Goal: Task Accomplishment & Management: Complete application form

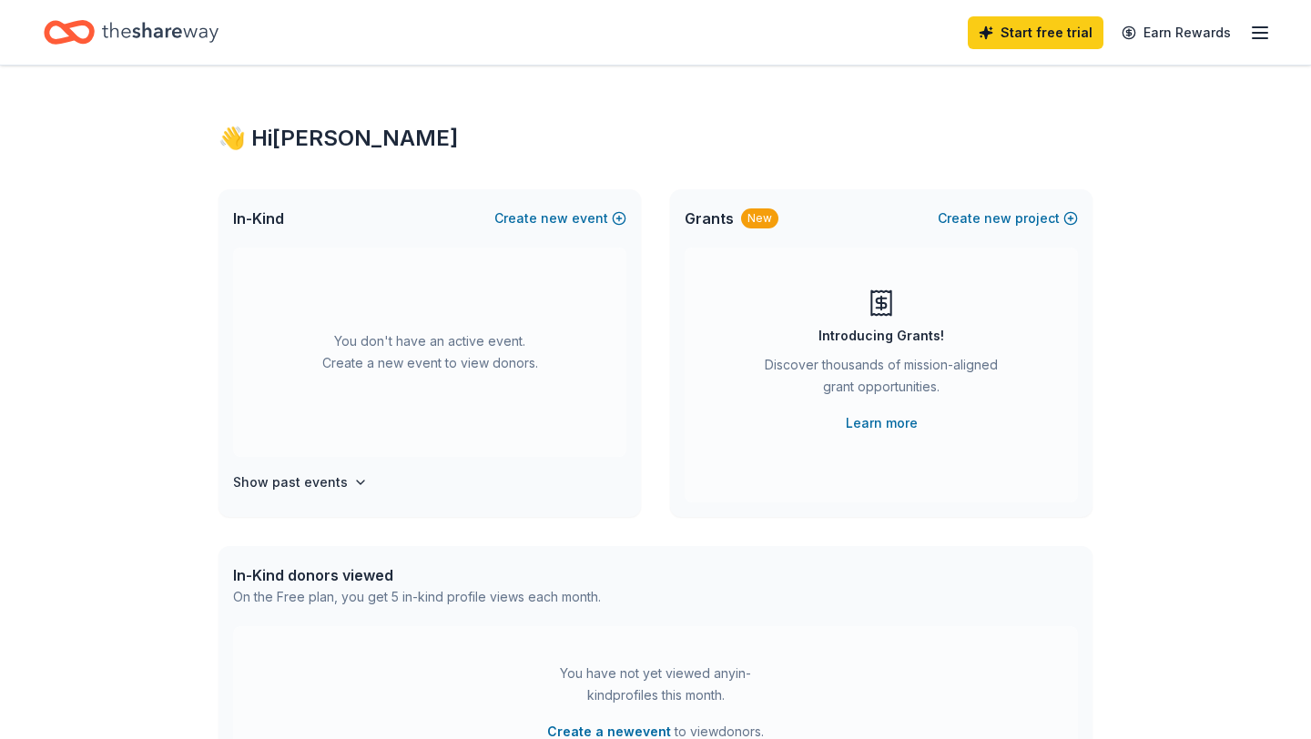
click at [1253, 34] on icon "button" at bounding box center [1260, 33] width 22 height 22
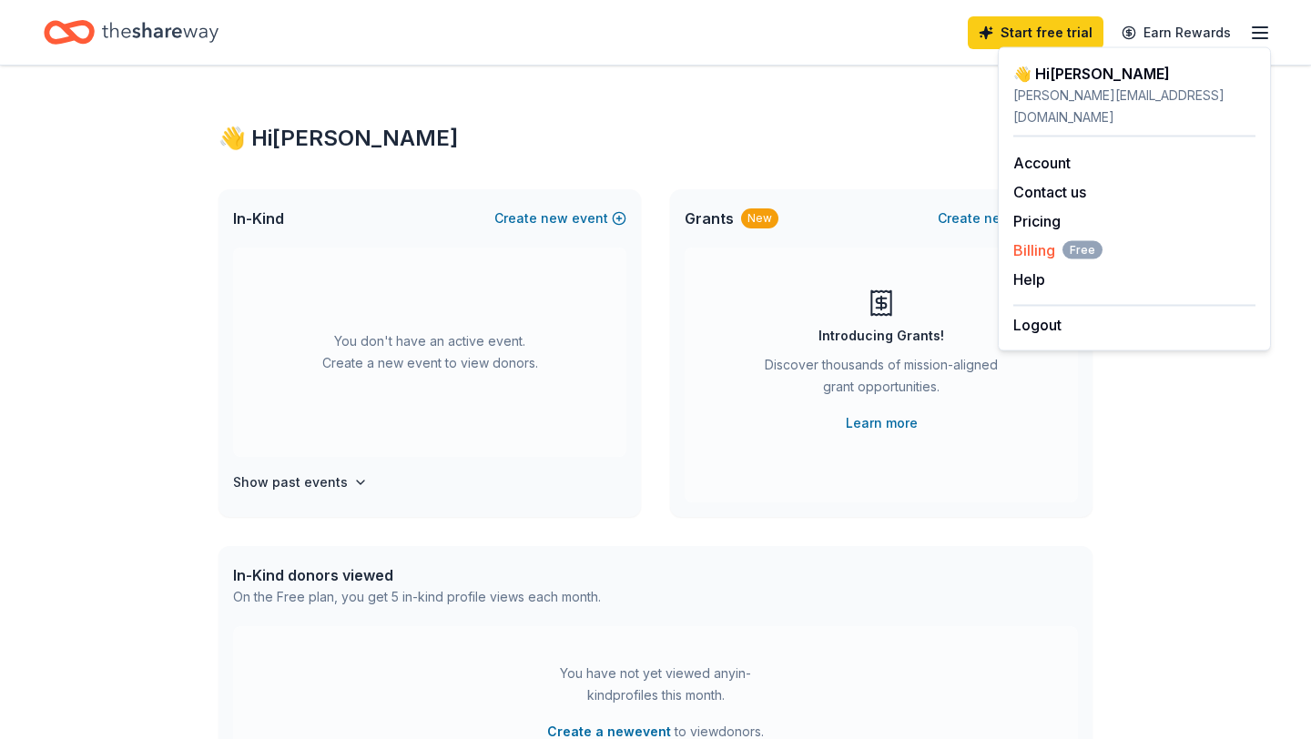
click at [1031, 239] on span "Billing Free" at bounding box center [1057, 250] width 89 height 22
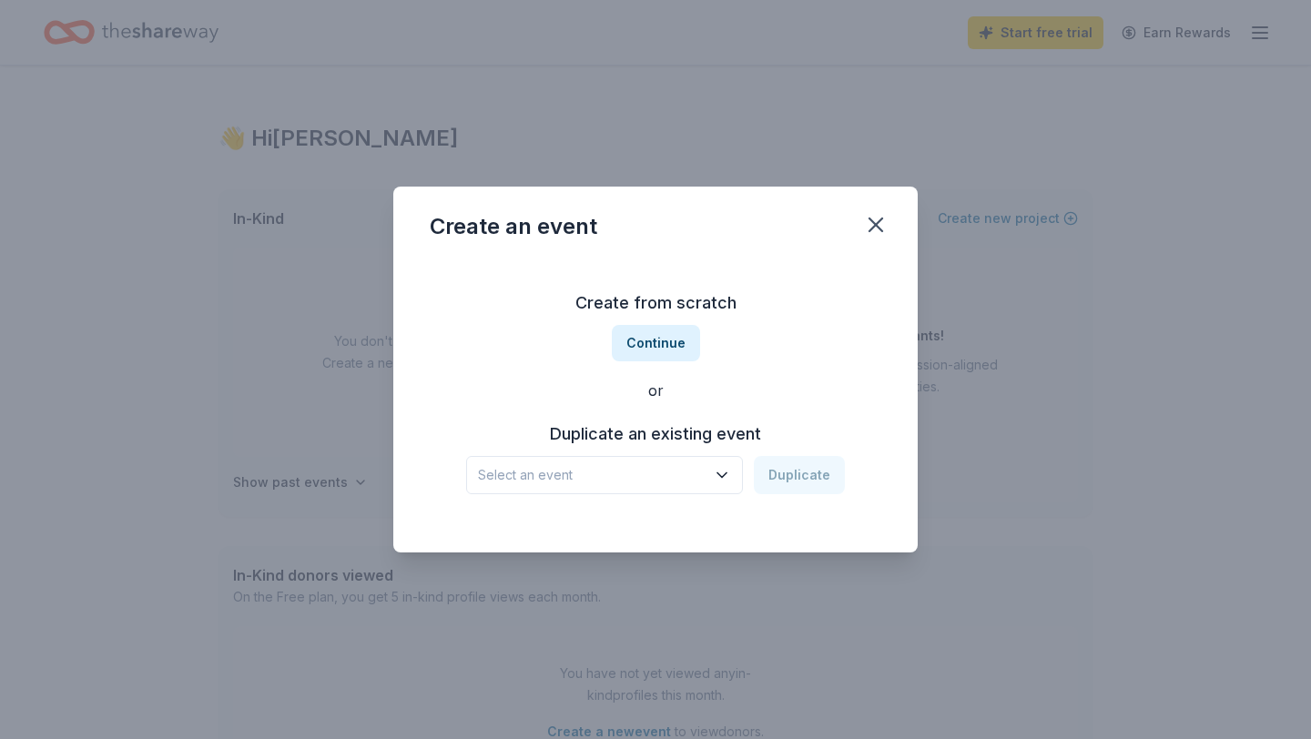
click at [618, 476] on span "Select an event" at bounding box center [592, 475] width 228 height 22
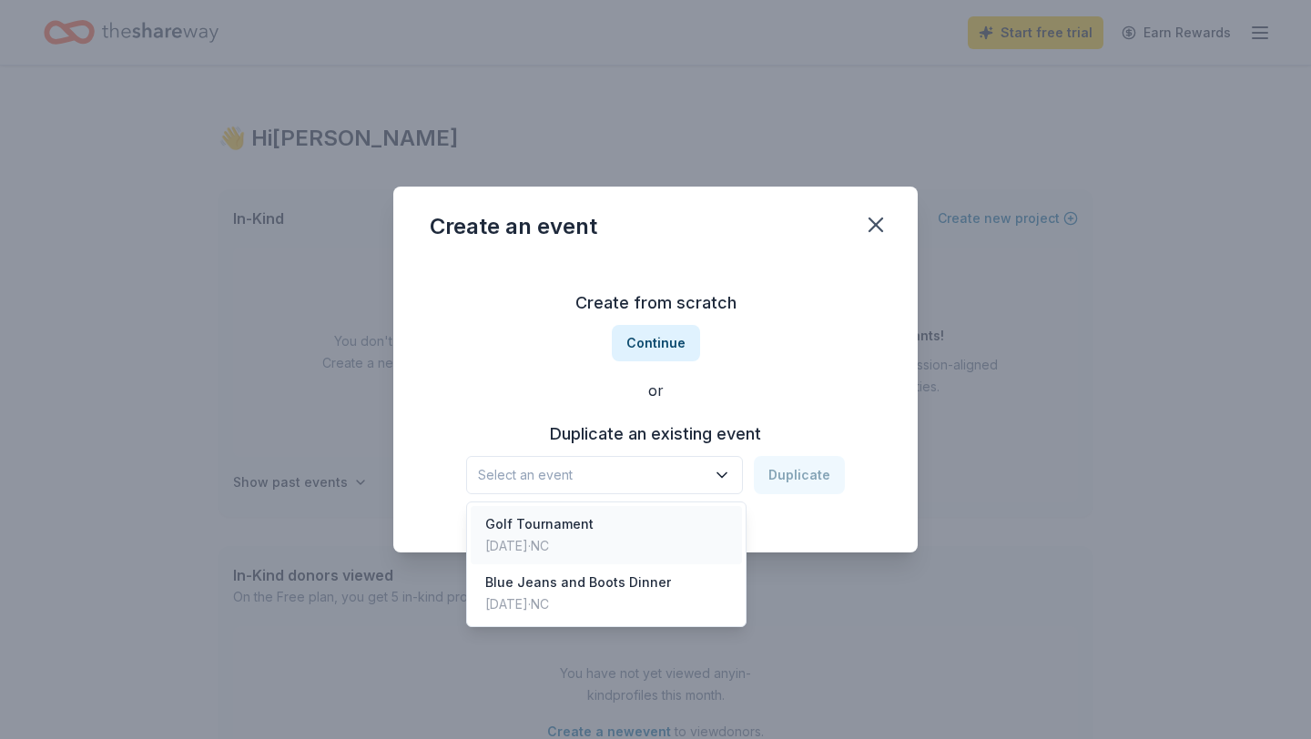
click at [557, 533] on div "Golf Tournament" at bounding box center [539, 524] width 108 height 22
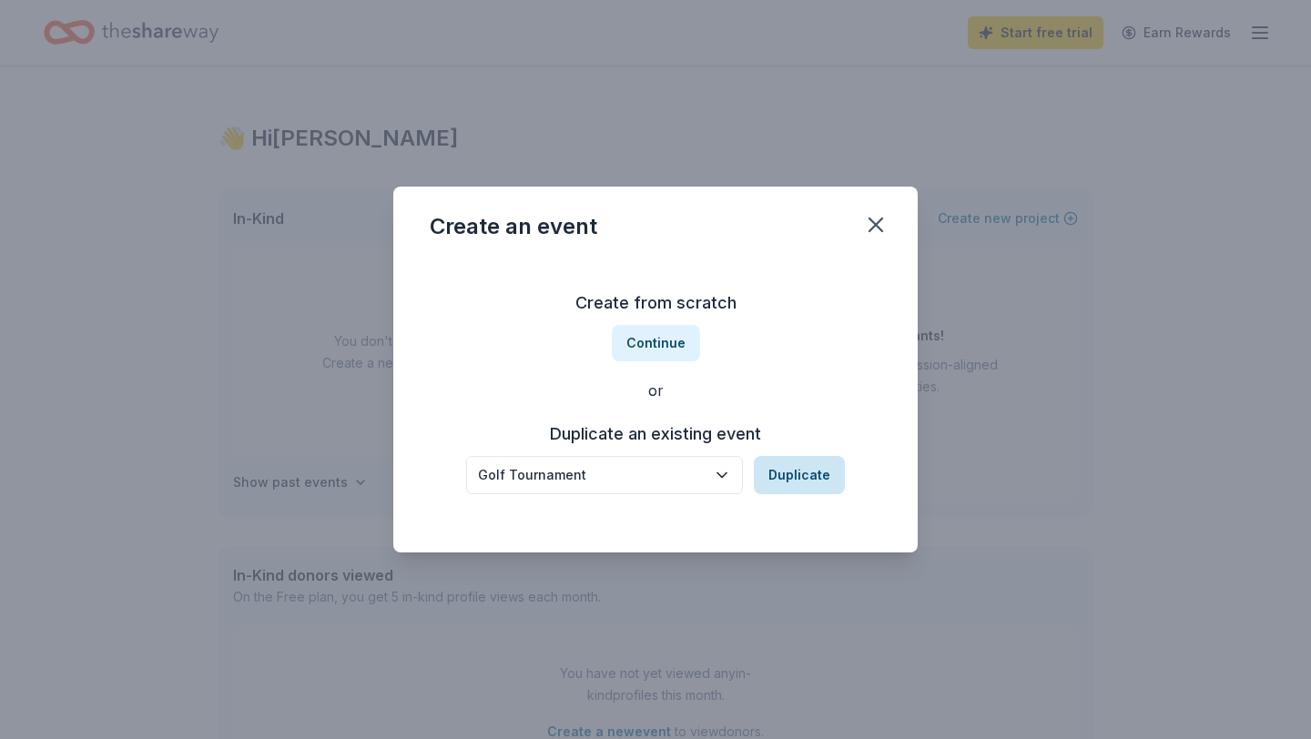
click at [804, 473] on button "Duplicate" at bounding box center [799, 475] width 91 height 38
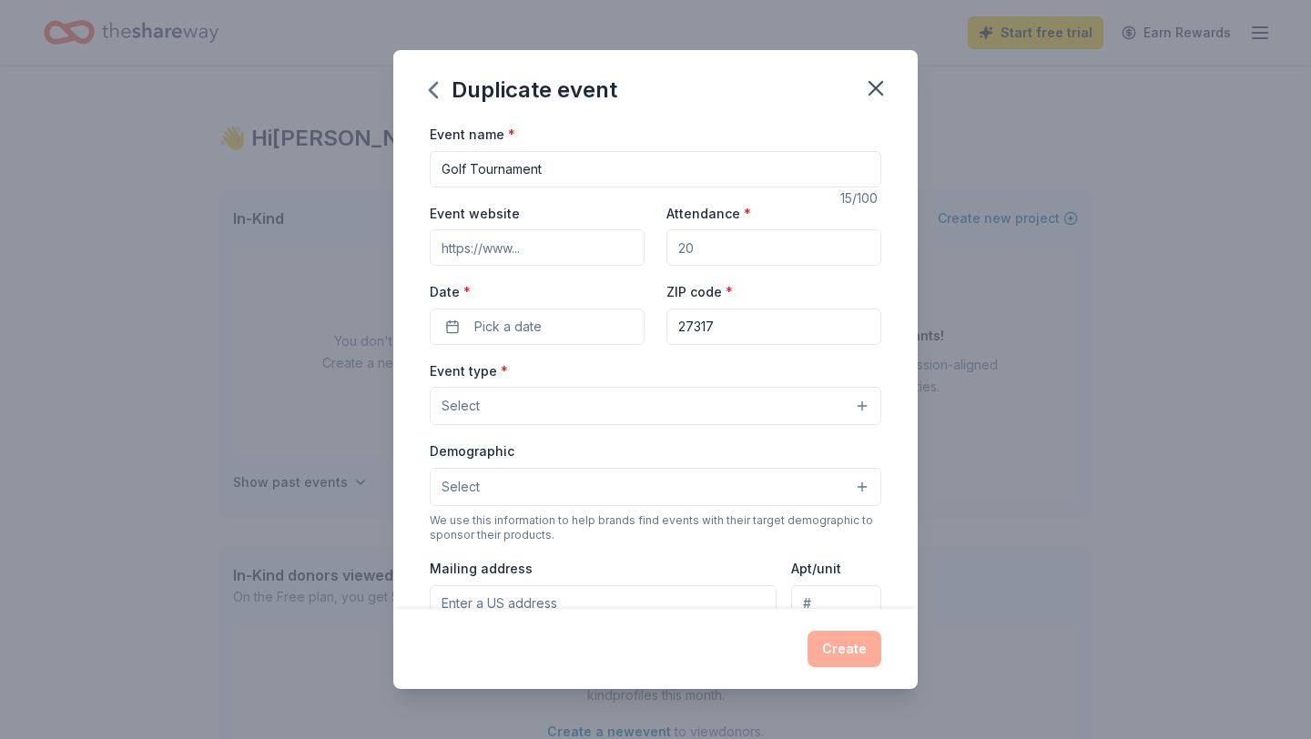
click at [441, 167] on input "Golf Tournament" at bounding box center [655, 169] width 451 height 36
click at [472, 173] on input "Golf Tournament" at bounding box center [655, 169] width 451 height 36
type input "[PERSON_NAME] Charity Golf Classic"
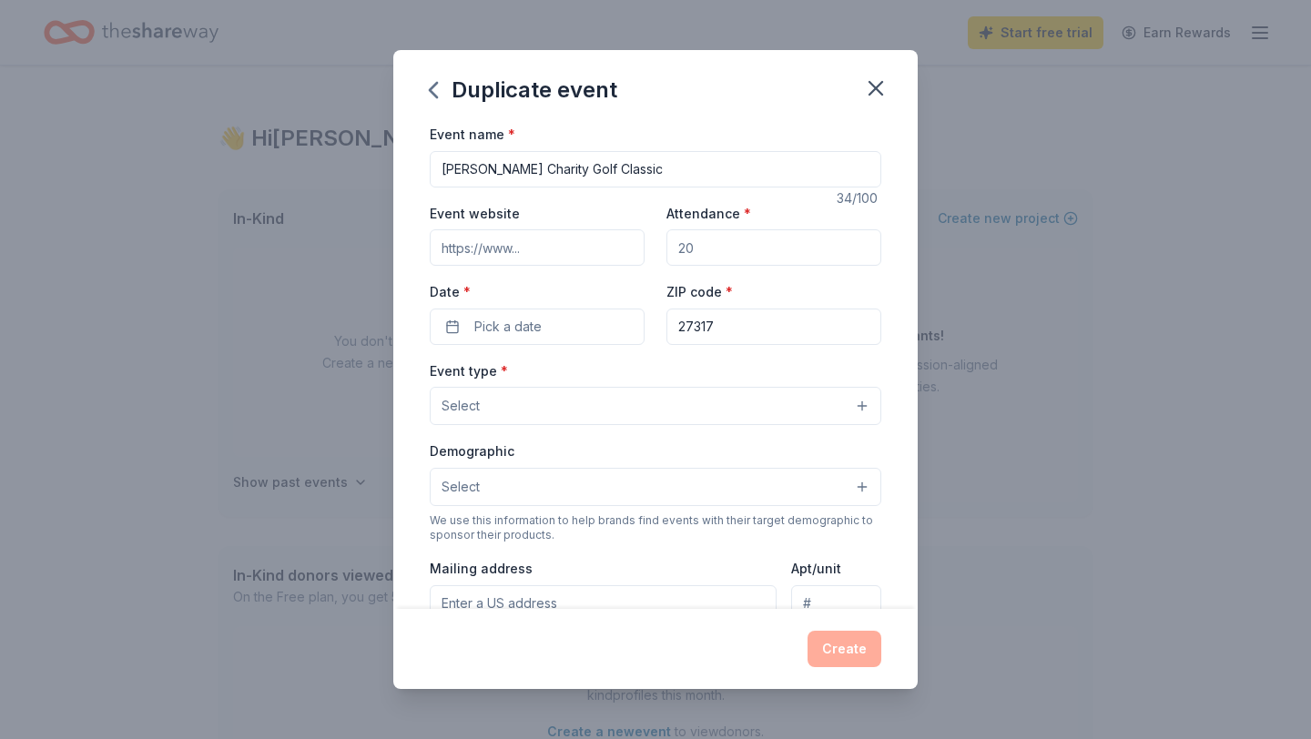
click at [546, 230] on input "Event website" at bounding box center [537, 247] width 215 height 36
type input "[DOMAIN_NAME]"
click at [728, 240] on input "Attendance *" at bounding box center [773, 247] width 215 height 36
click at [728, 242] on input "Attendance *" at bounding box center [773, 247] width 215 height 36
click at [728, 240] on input "Attendance *" at bounding box center [773, 247] width 215 height 36
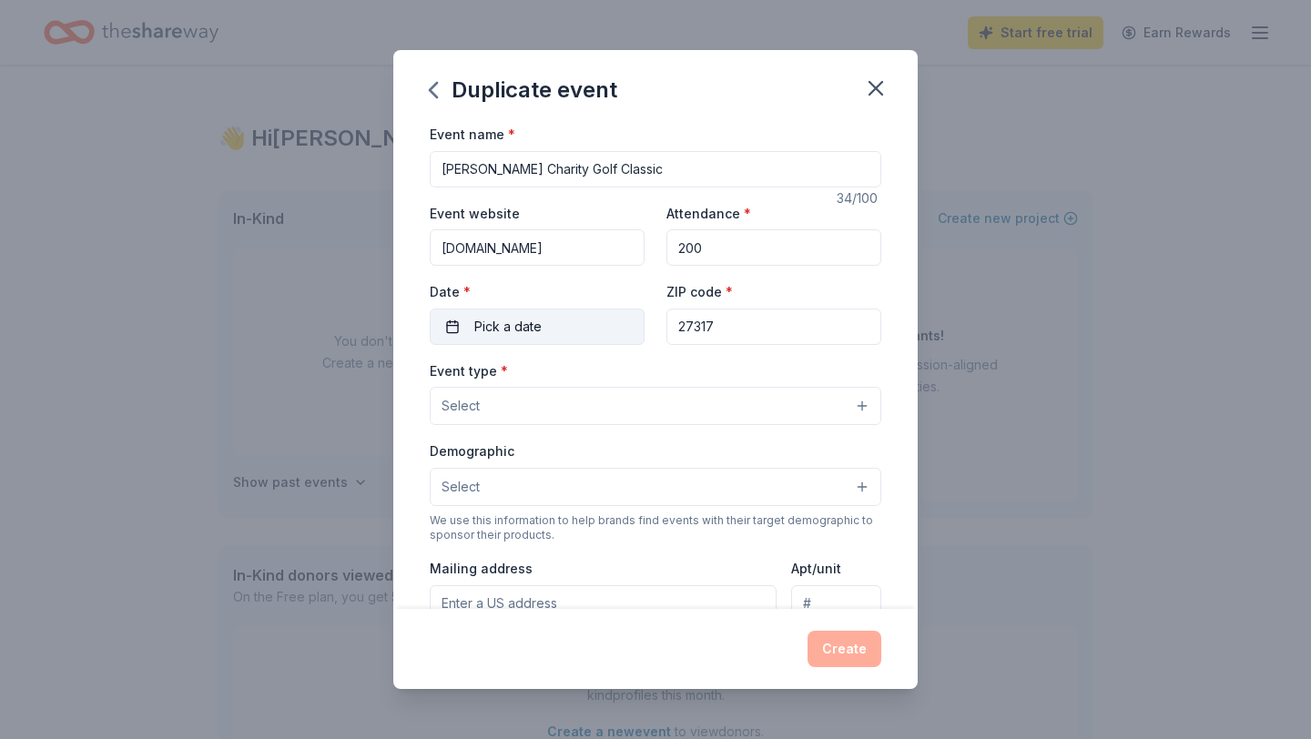
type input "200"
click at [522, 328] on span "Pick a date" at bounding box center [507, 327] width 67 height 22
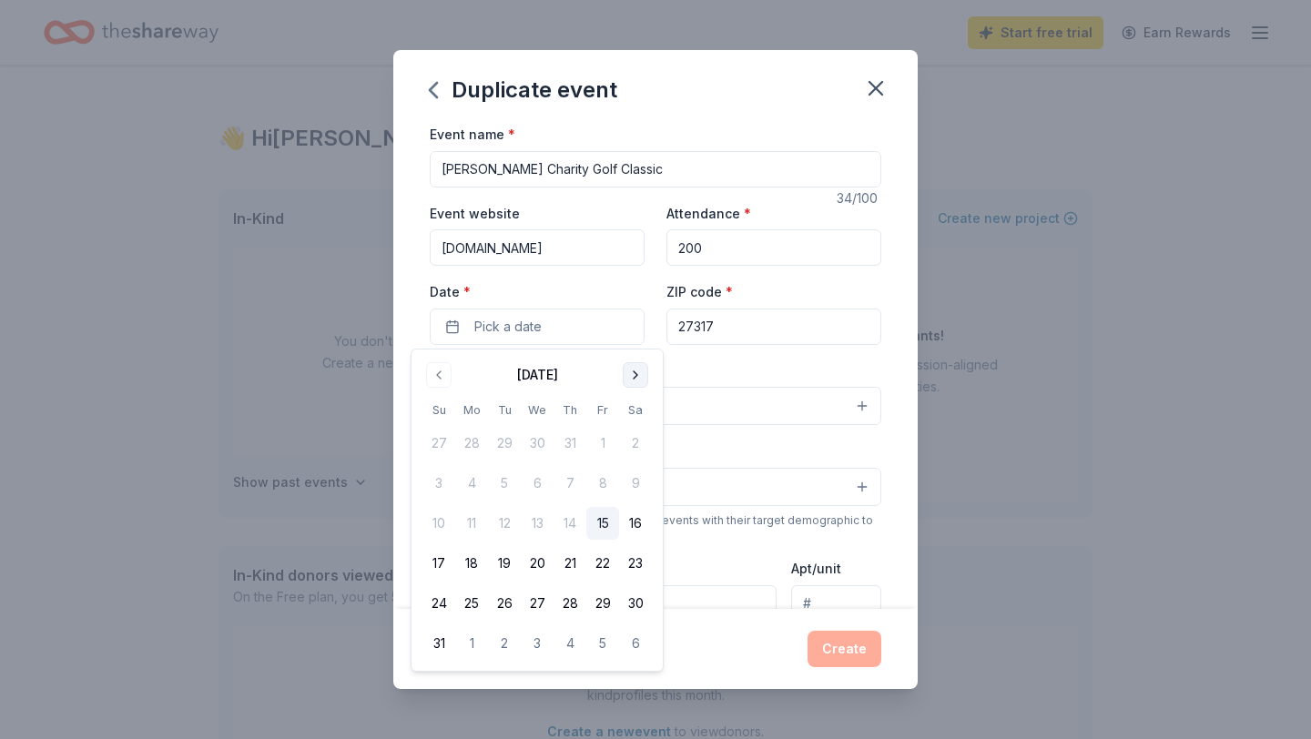
click at [631, 380] on button "Go to next month" at bounding box center [635, 374] width 25 height 25
click at [571, 484] on button "6" at bounding box center [569, 483] width 33 height 33
click at [735, 378] on div "Event type * Select" at bounding box center [655, 393] width 451 height 66
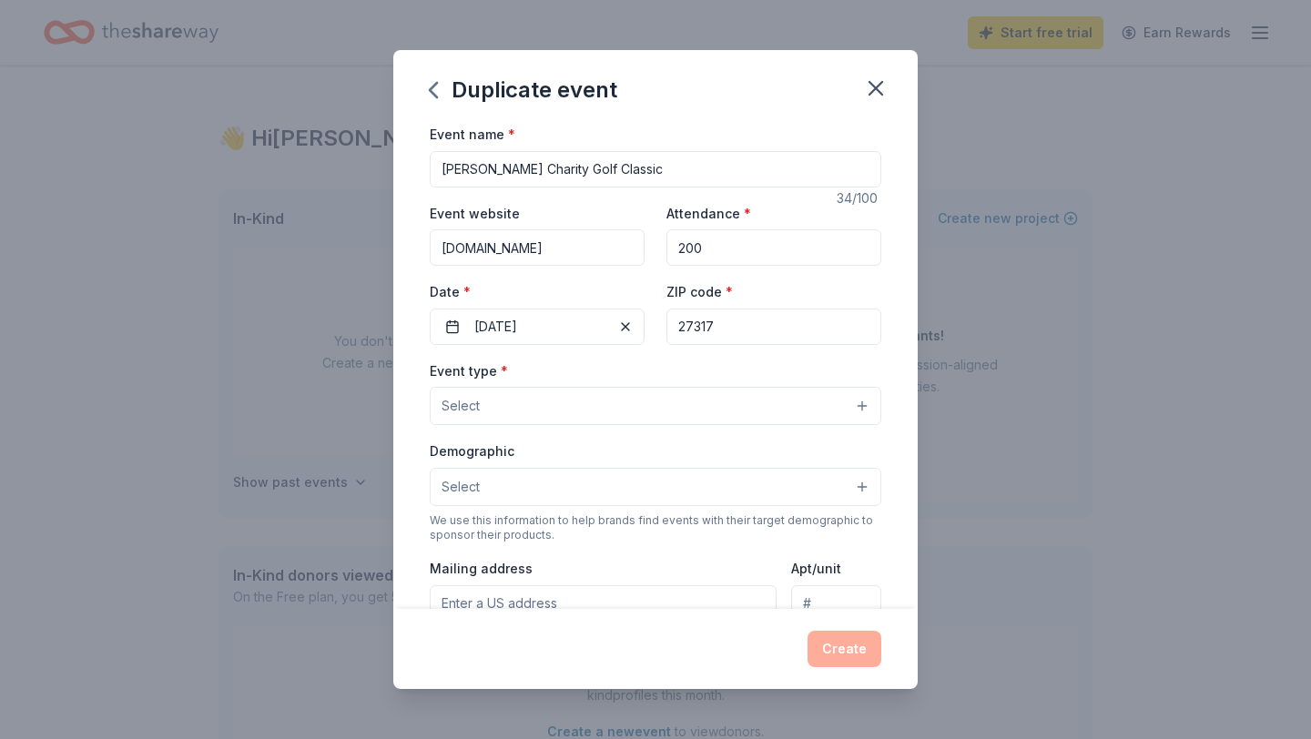
click at [572, 411] on button "Select" at bounding box center [655, 406] width 451 height 38
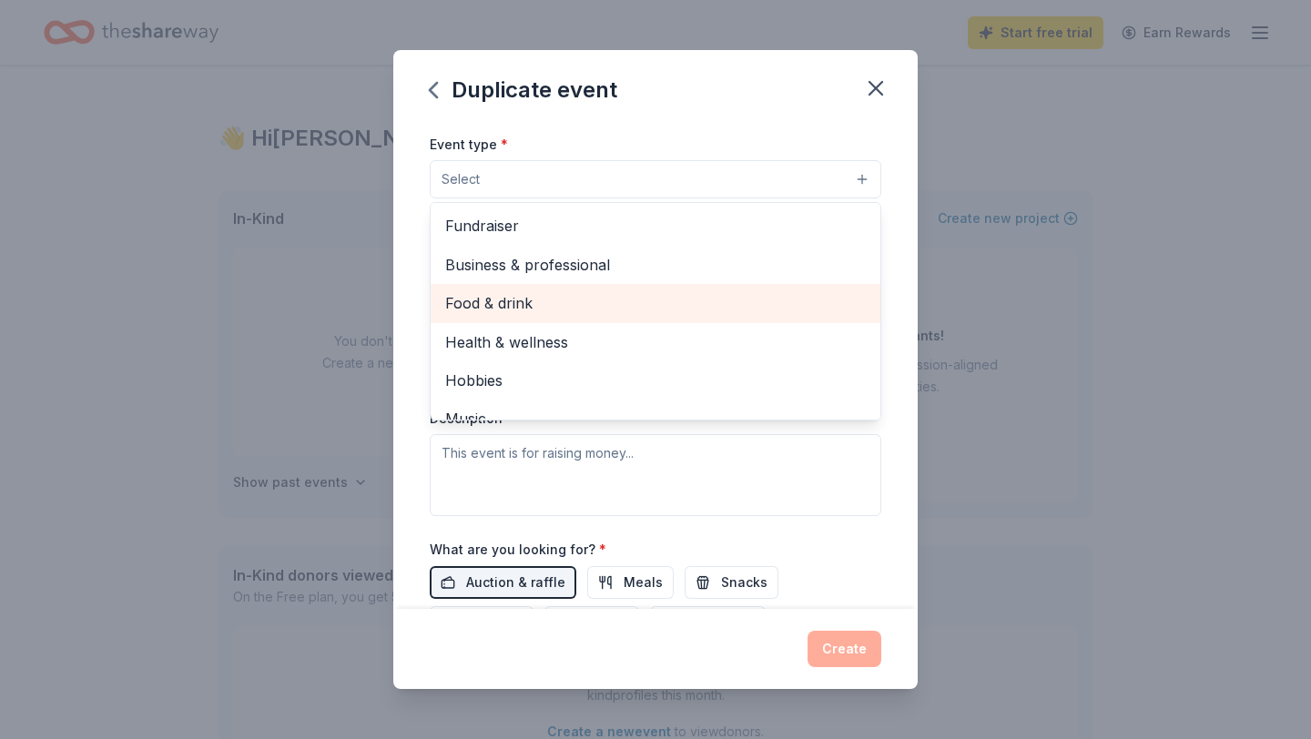
scroll to position [221, 0]
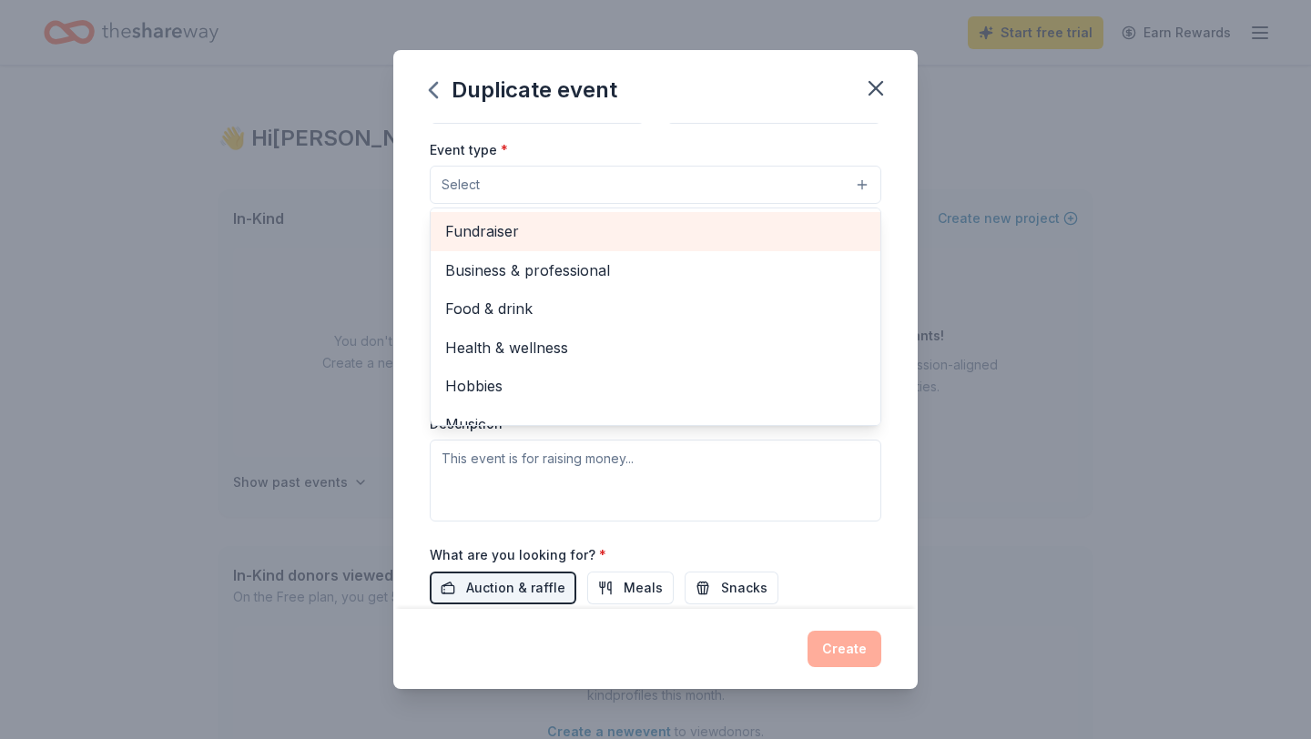
click at [517, 236] on span "Fundraiser" at bounding box center [655, 231] width 421 height 24
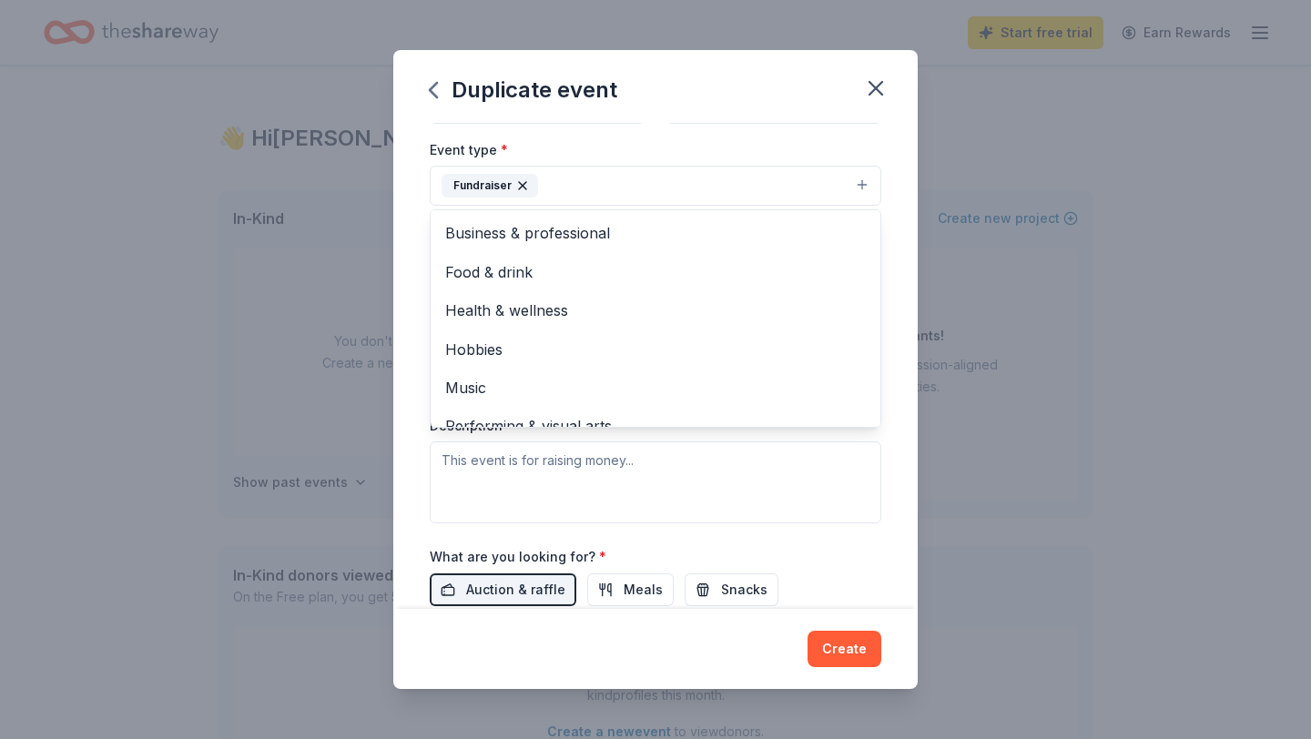
click at [952, 281] on div "Duplicate event Event name * [PERSON_NAME] Charity Golf Classic 34 /100 Event w…" at bounding box center [655, 369] width 1311 height 739
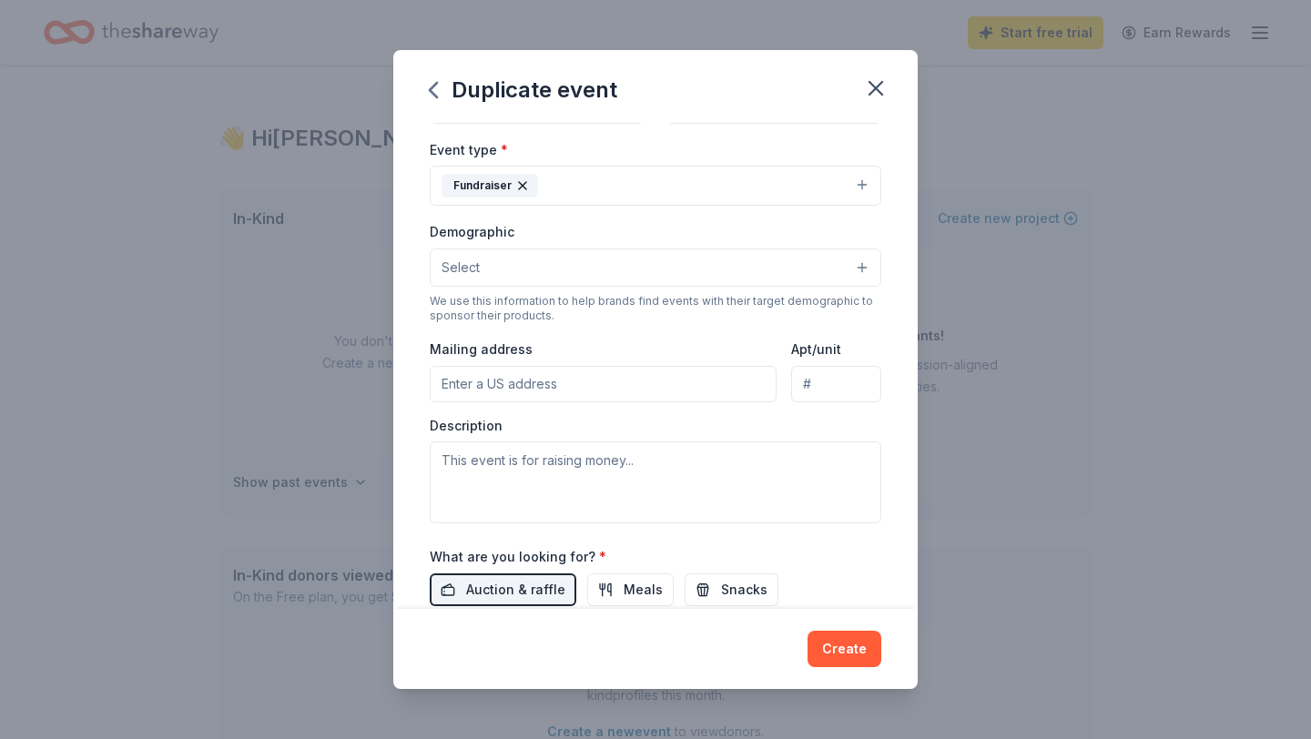
click at [564, 262] on button "Select" at bounding box center [655, 267] width 451 height 38
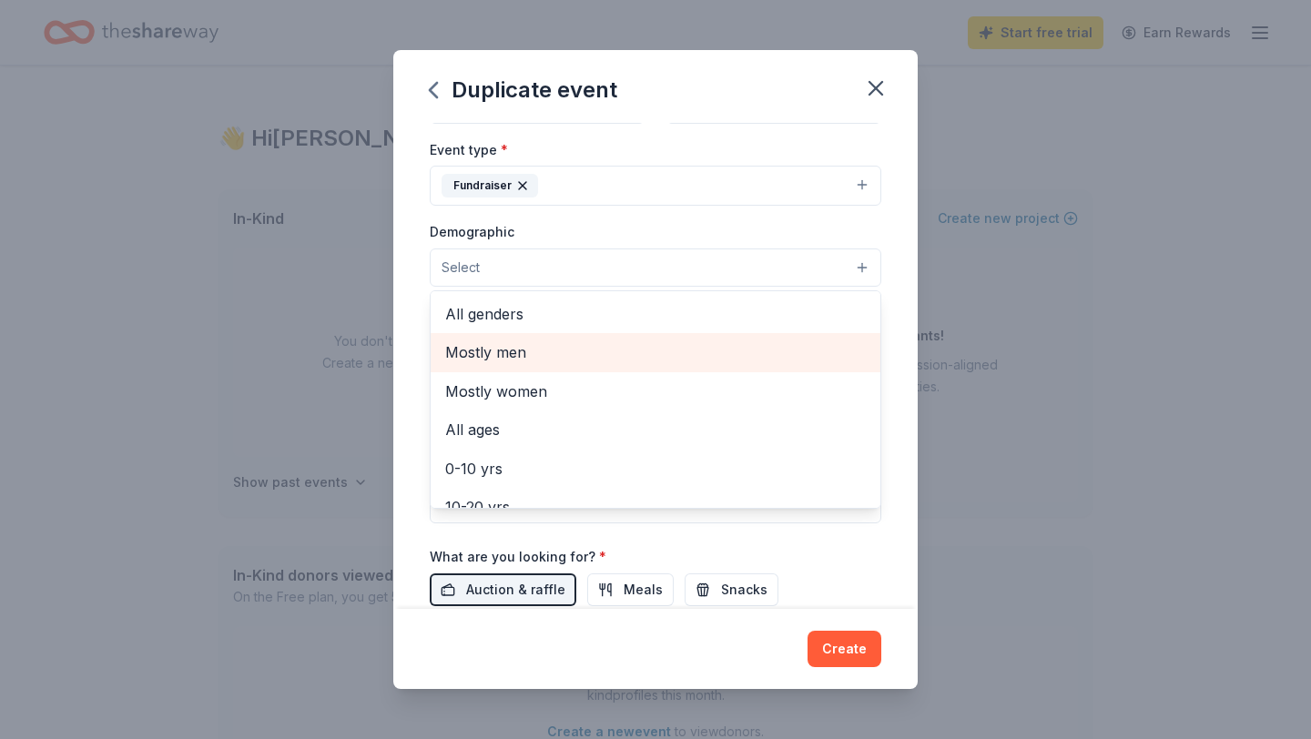
click at [506, 354] on span "Mostly men" at bounding box center [655, 352] width 421 height 24
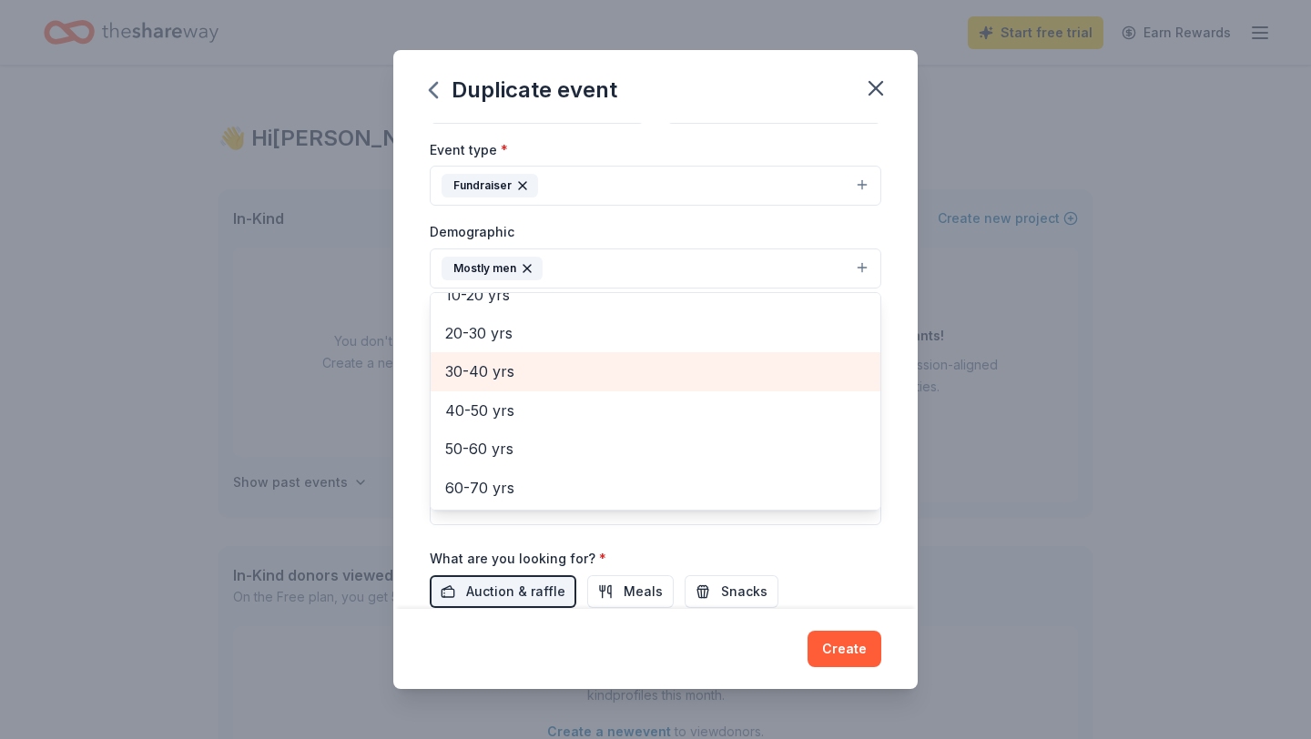
scroll to position [177, 0]
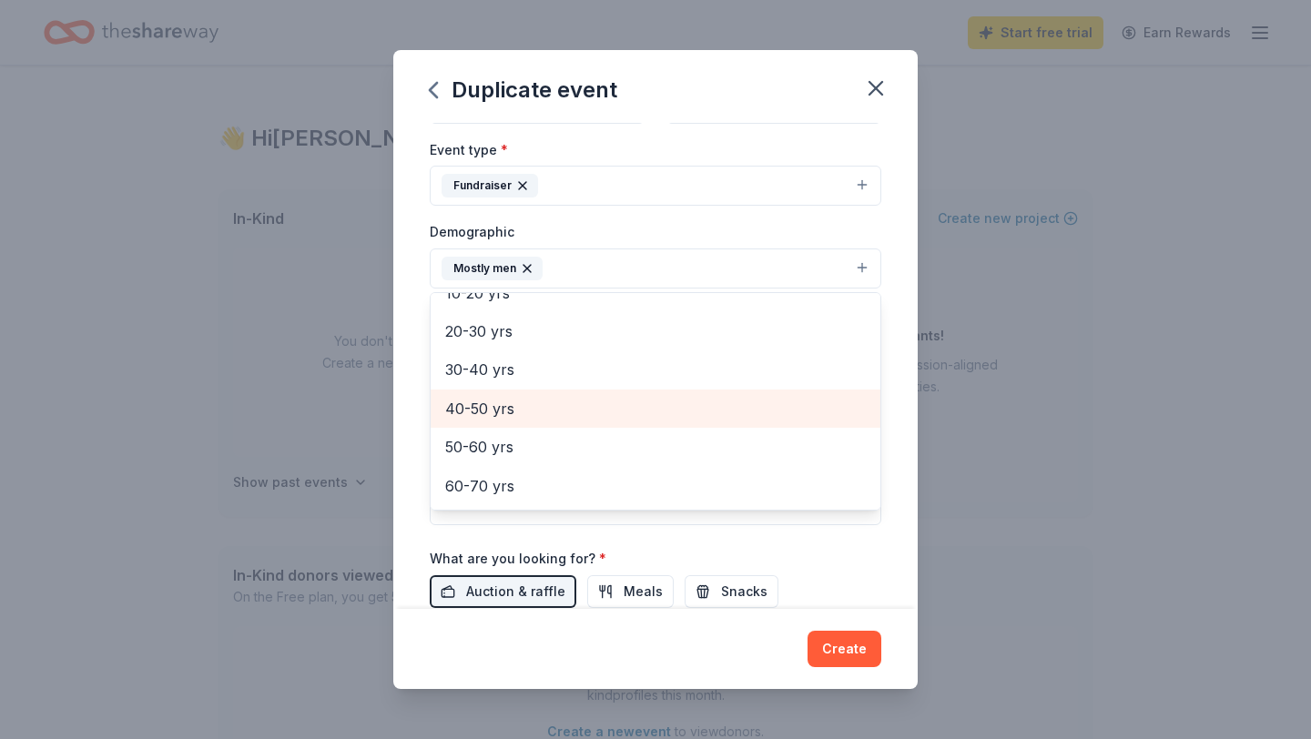
click at [482, 411] on span "40-50 yrs" at bounding box center [655, 409] width 421 height 24
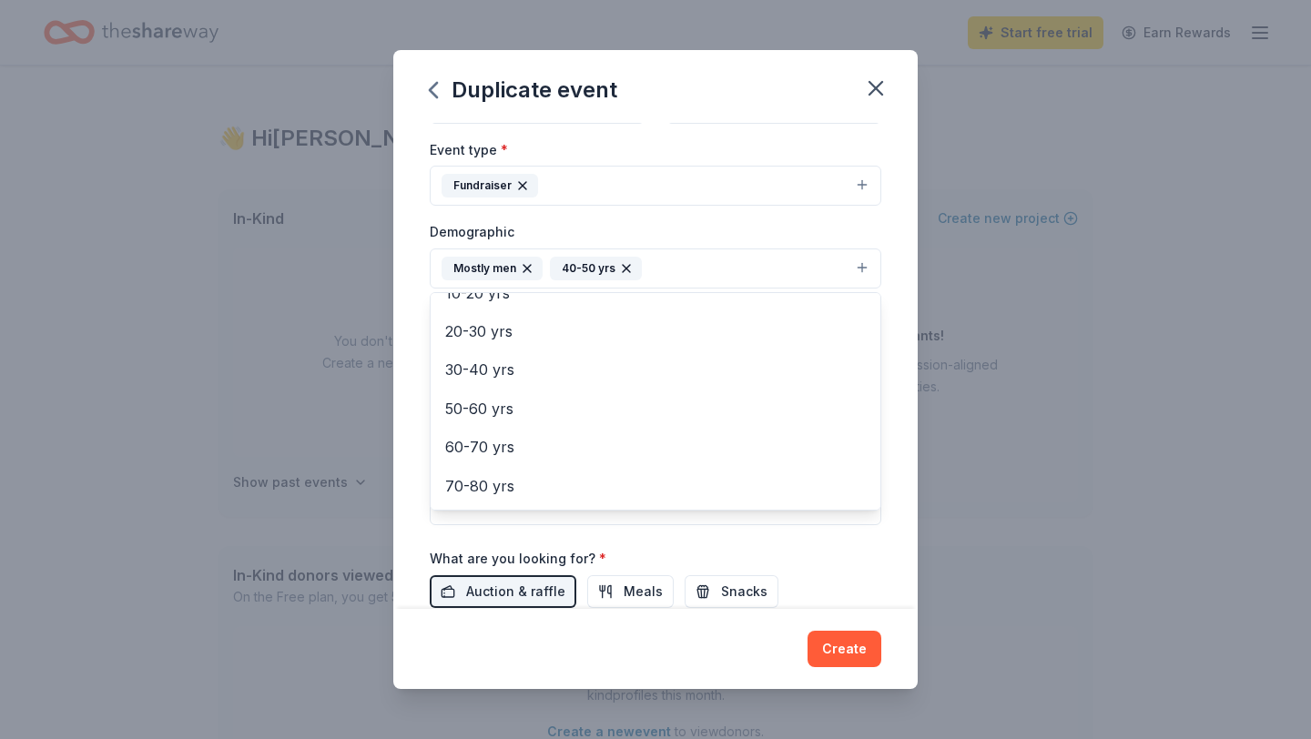
click at [295, 412] on div "Duplicate event Event name * [PERSON_NAME] Charity Golf Classic 34 /100 Event w…" at bounding box center [655, 369] width 1311 height 739
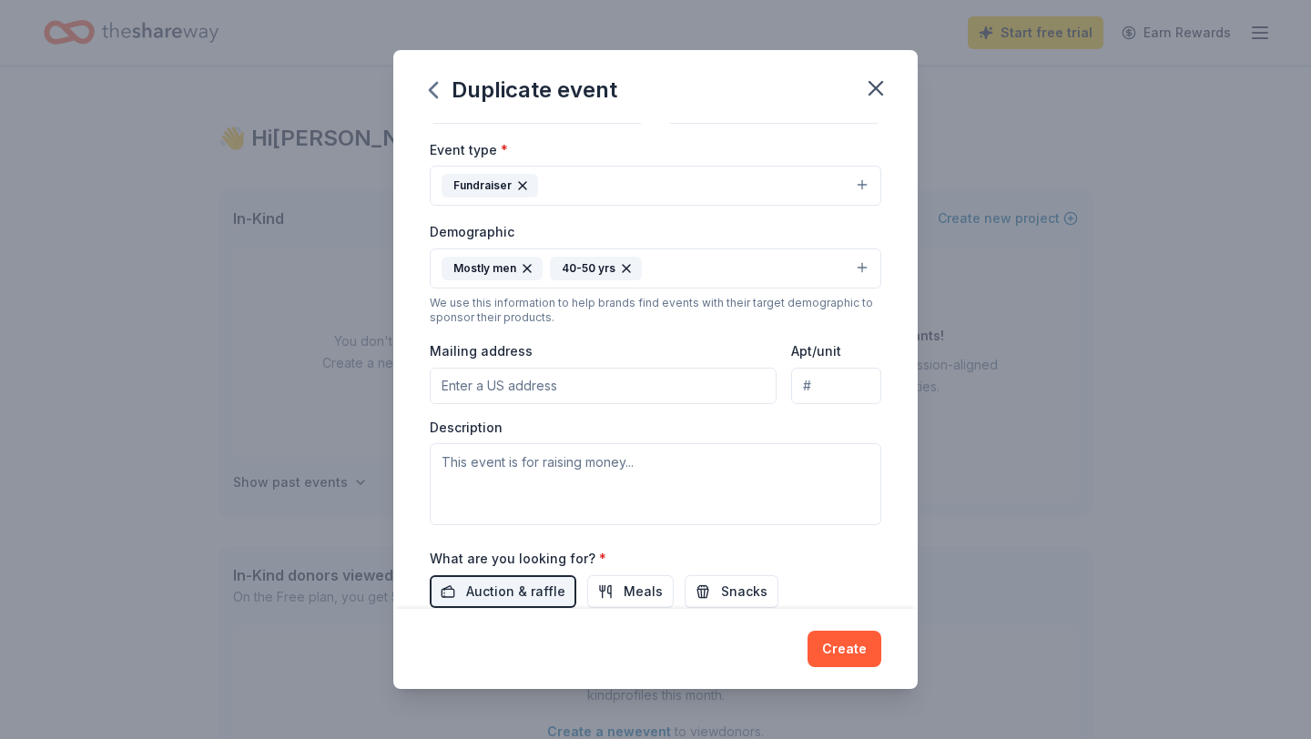
click at [604, 390] on input "Mailing address" at bounding box center [603, 386] width 347 height 36
type input "[STREET_ADDRESS]"
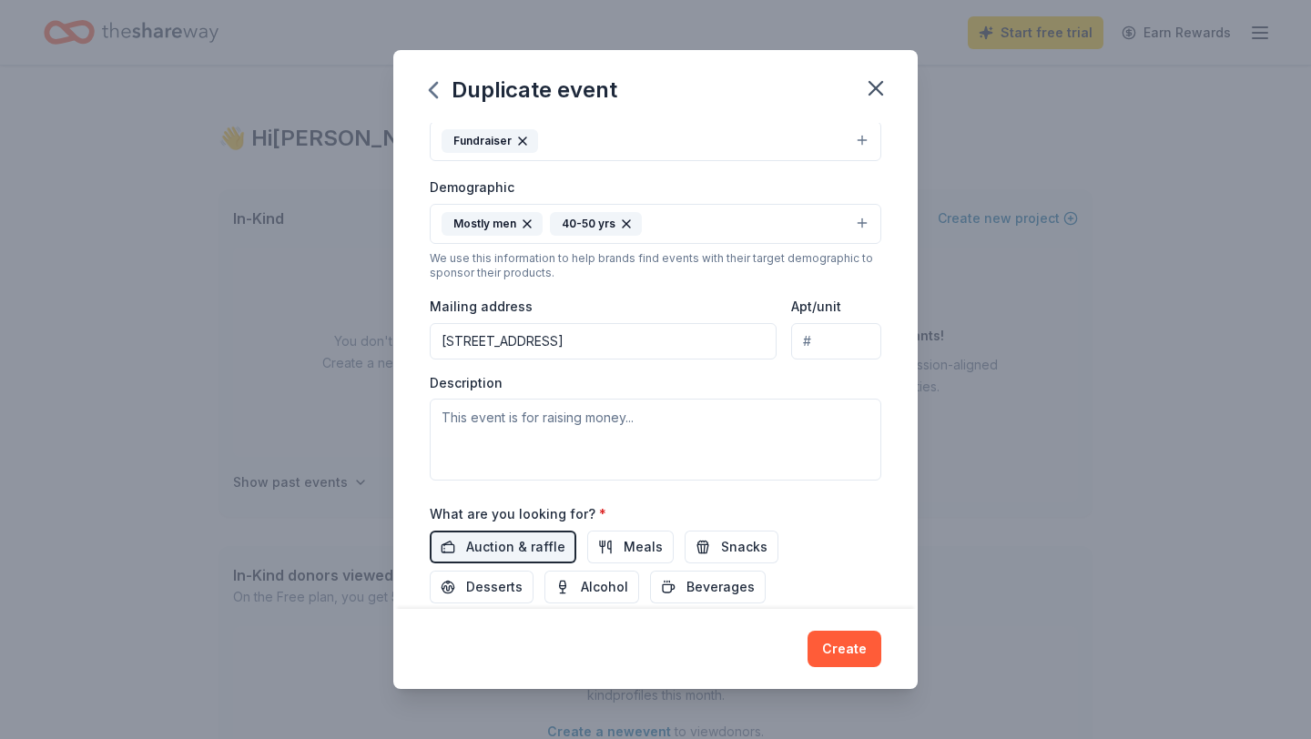
scroll to position [268, 0]
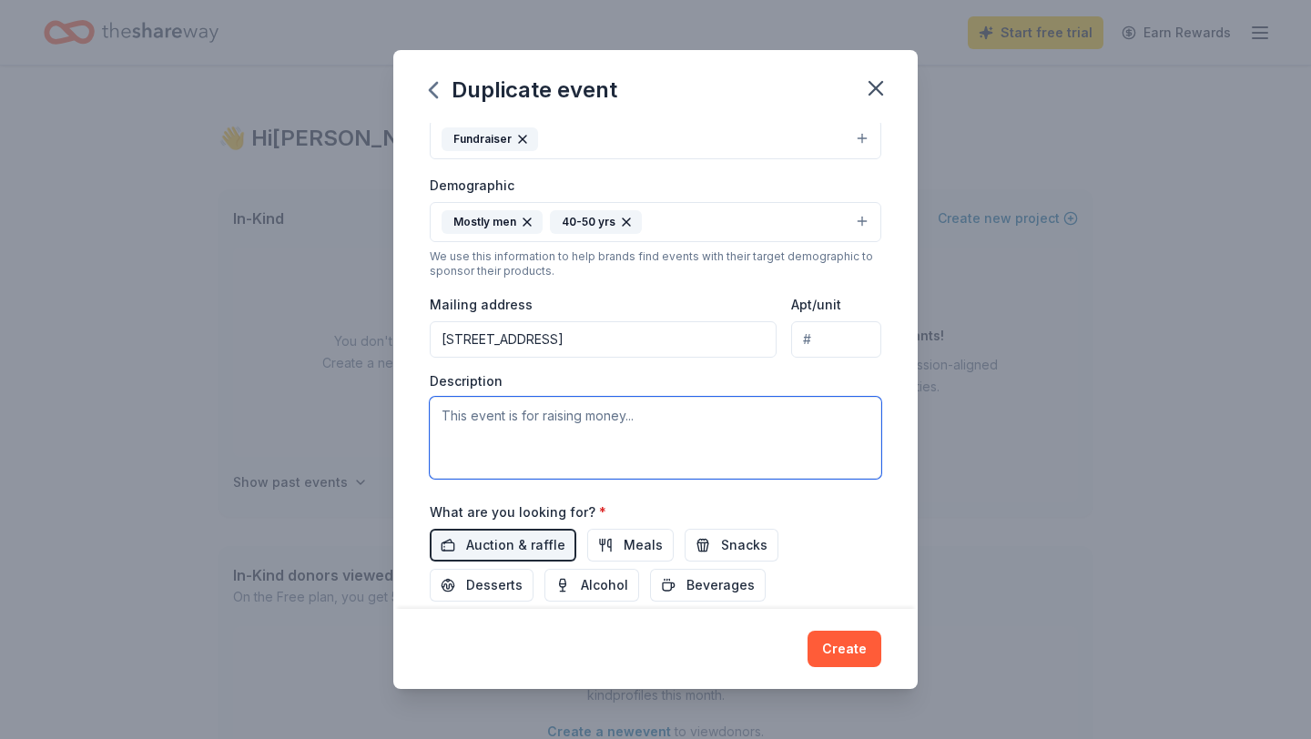
click at [532, 421] on textarea at bounding box center [655, 438] width 451 height 82
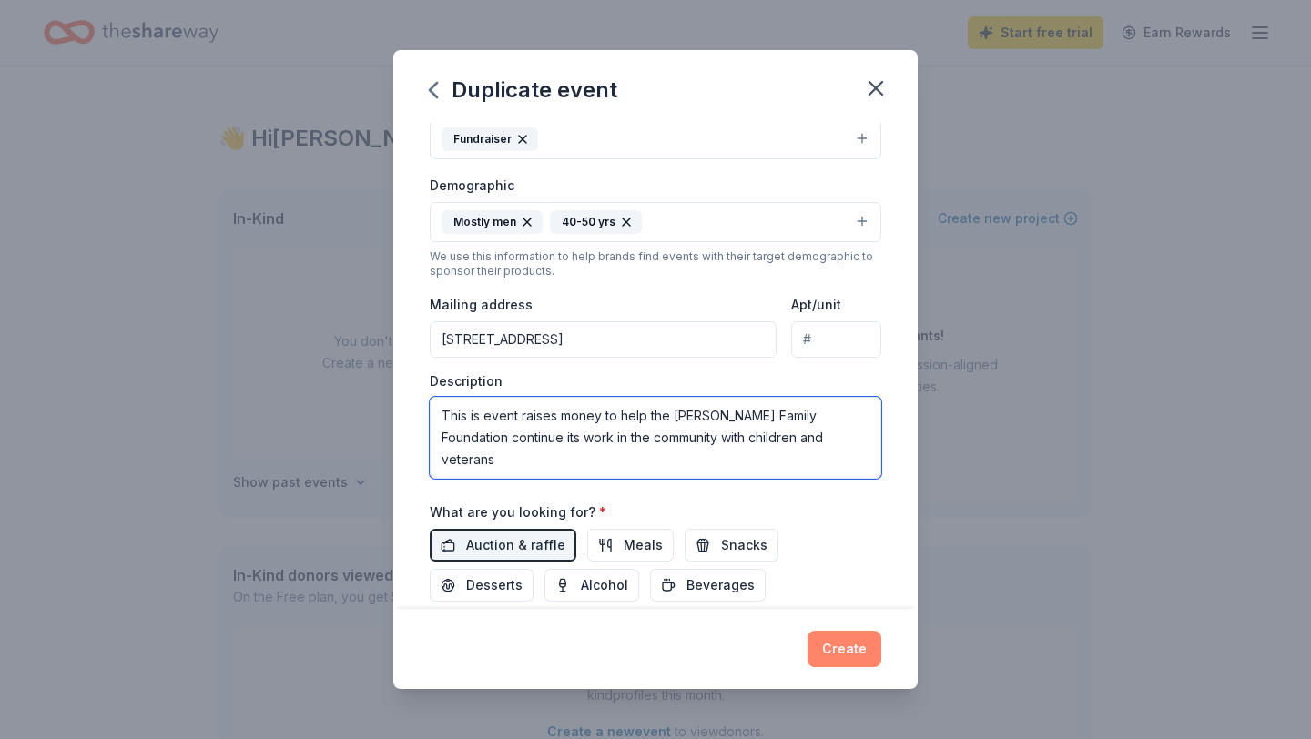
type textarea "This is event raises money to help the [PERSON_NAME] Family Foundation continue…"
click at [840, 646] on button "Create" at bounding box center [844, 649] width 74 height 36
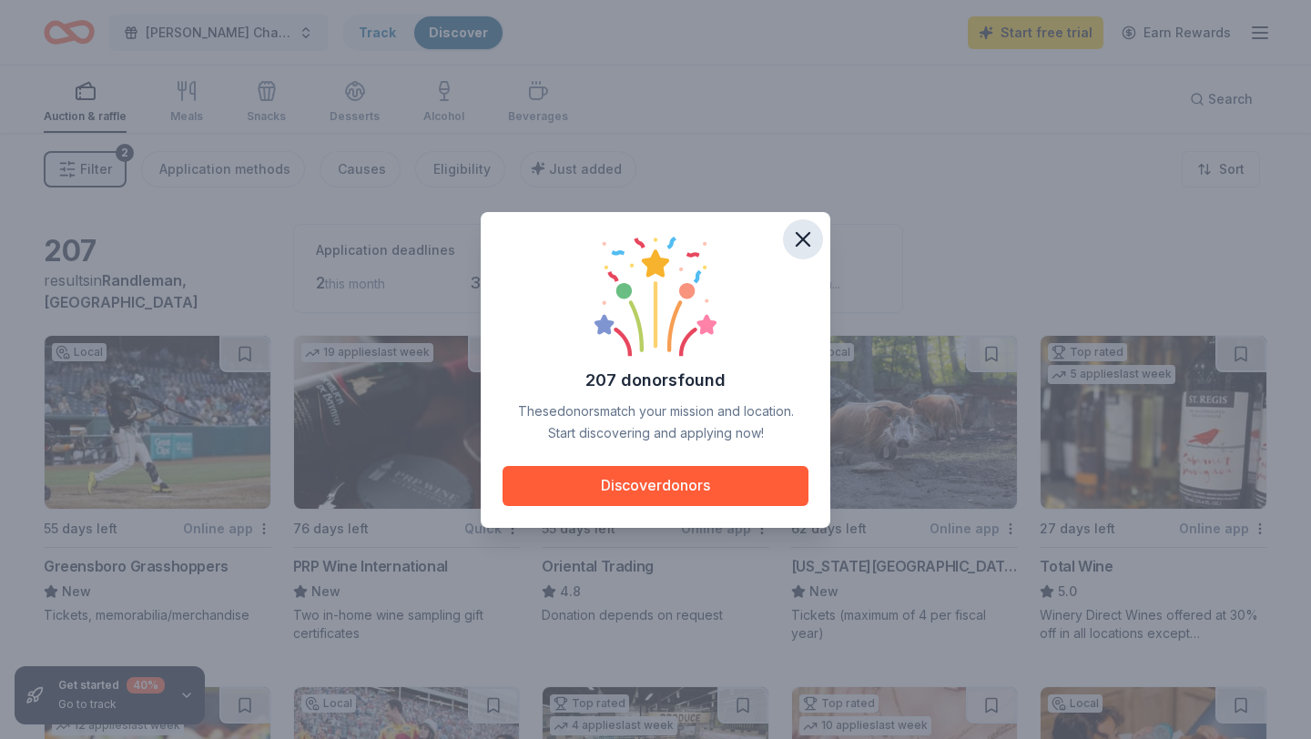
click at [806, 235] on icon "button" at bounding box center [802, 239] width 13 height 13
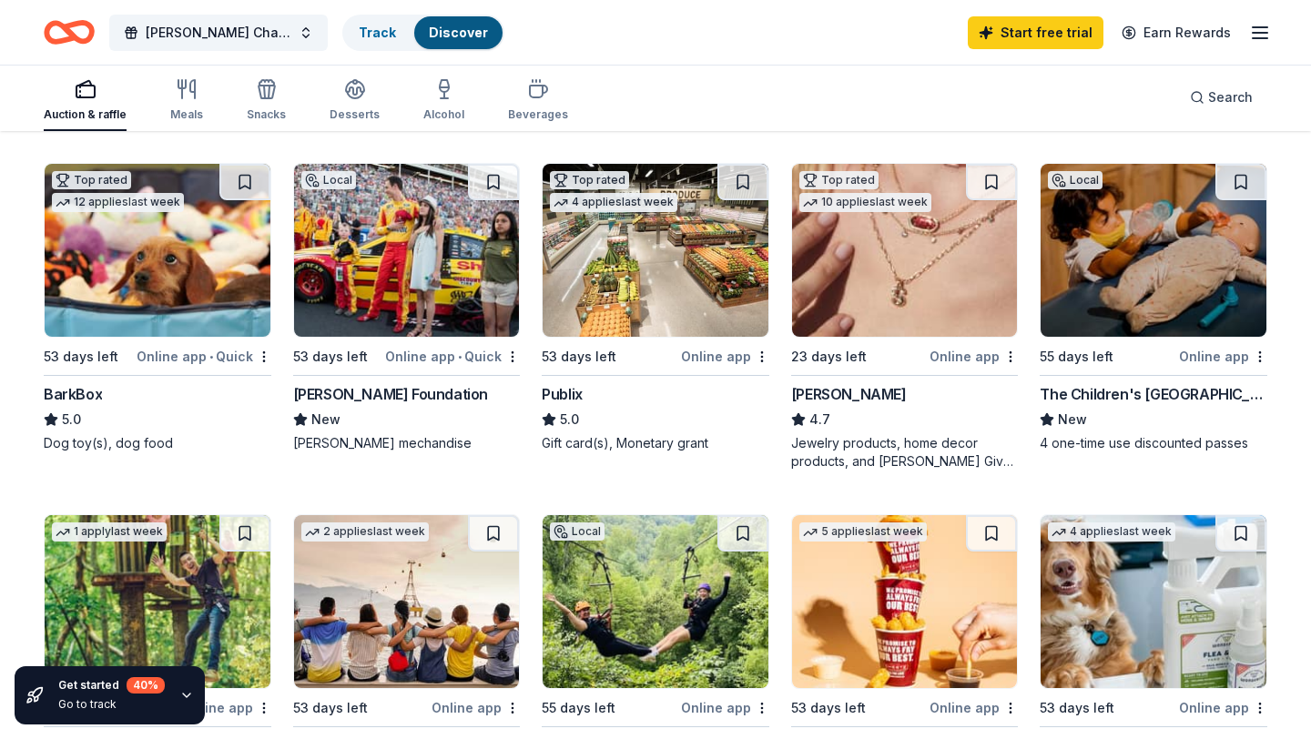
scroll to position [522, 0]
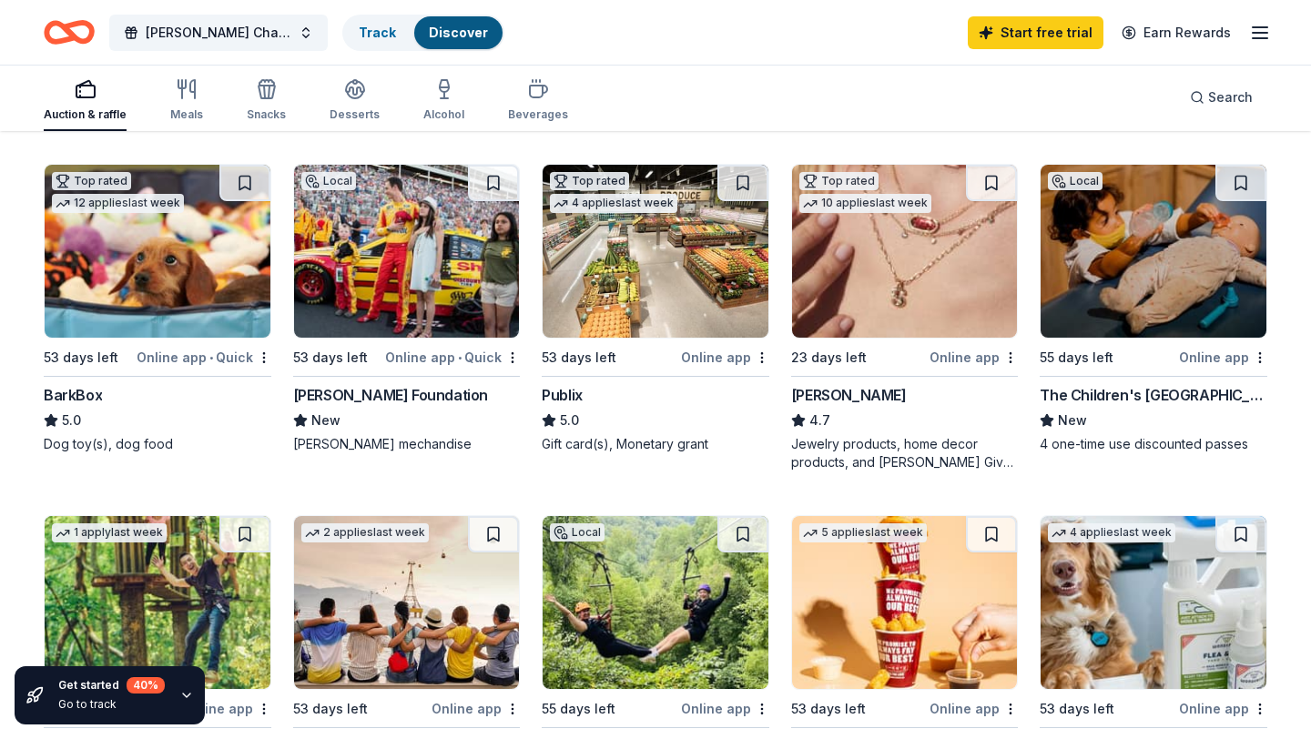
click at [197, 356] on div "Online app • Quick" at bounding box center [204, 357] width 135 height 23
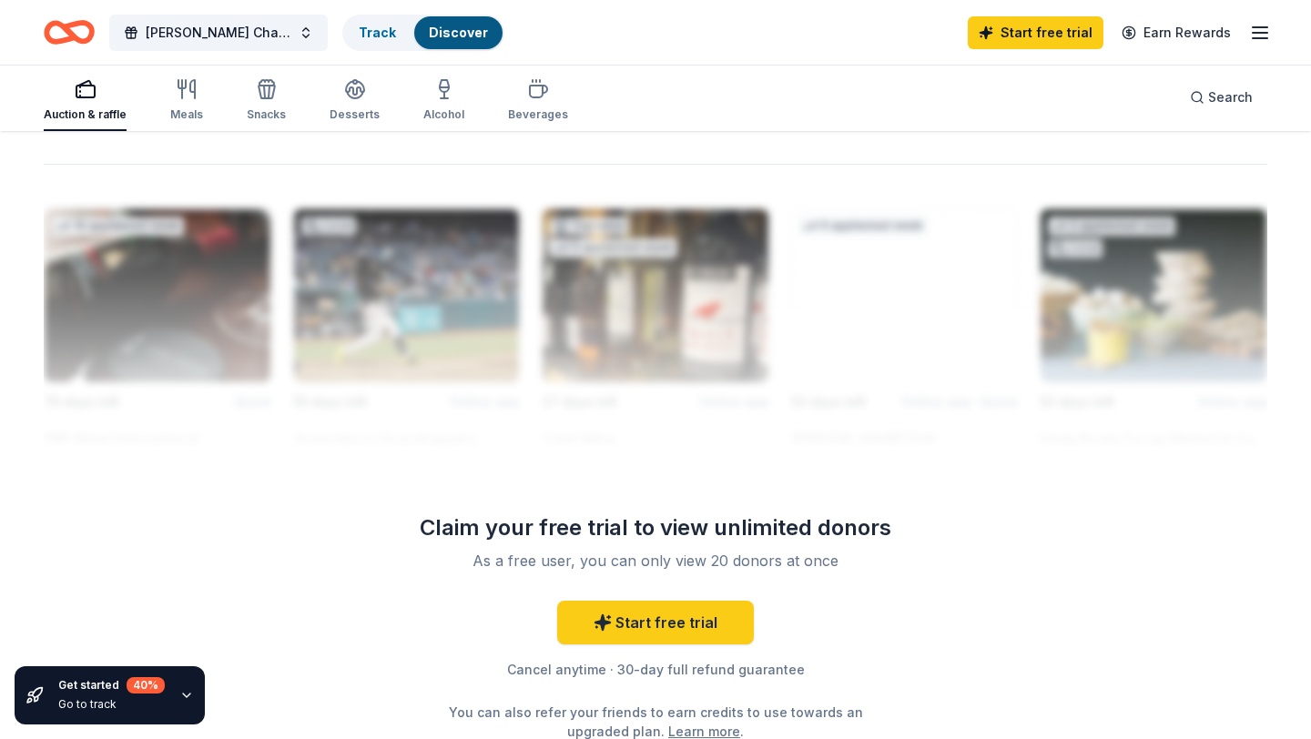
scroll to position [1579, 0]
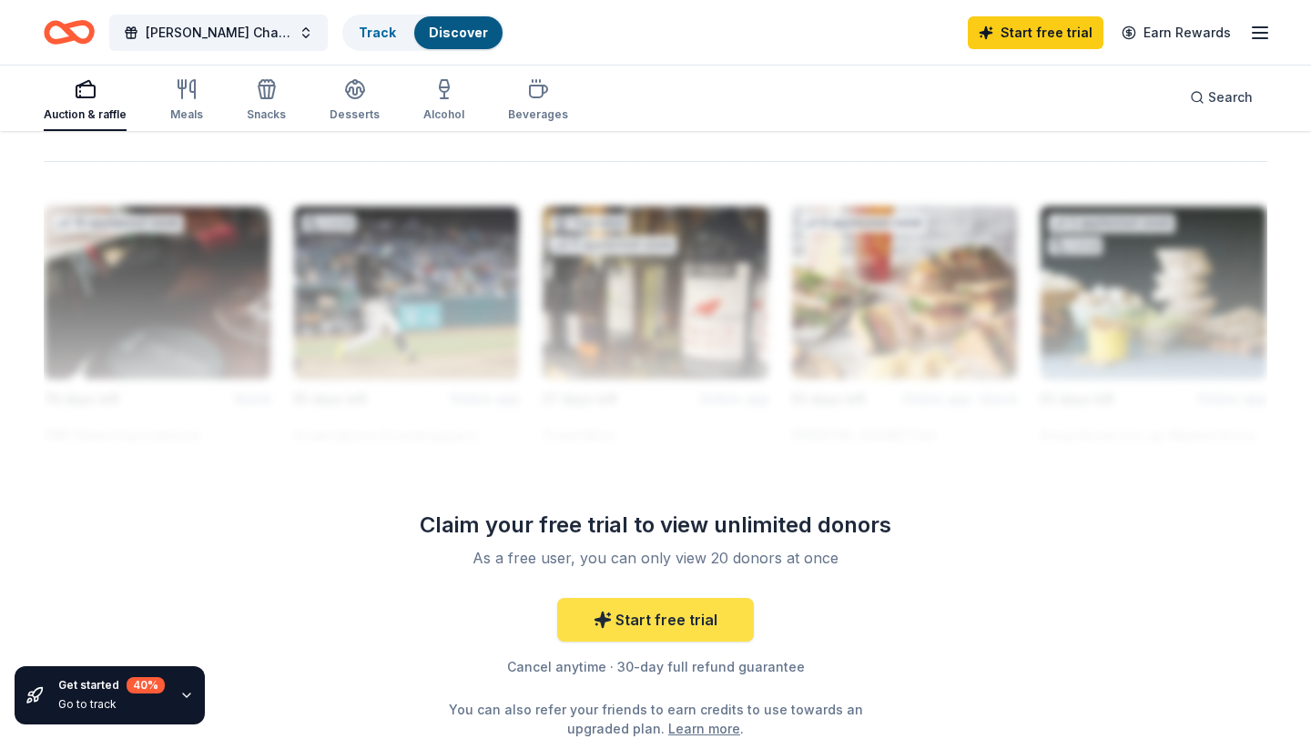
click at [686, 616] on link "Start free trial" at bounding box center [655, 620] width 197 height 44
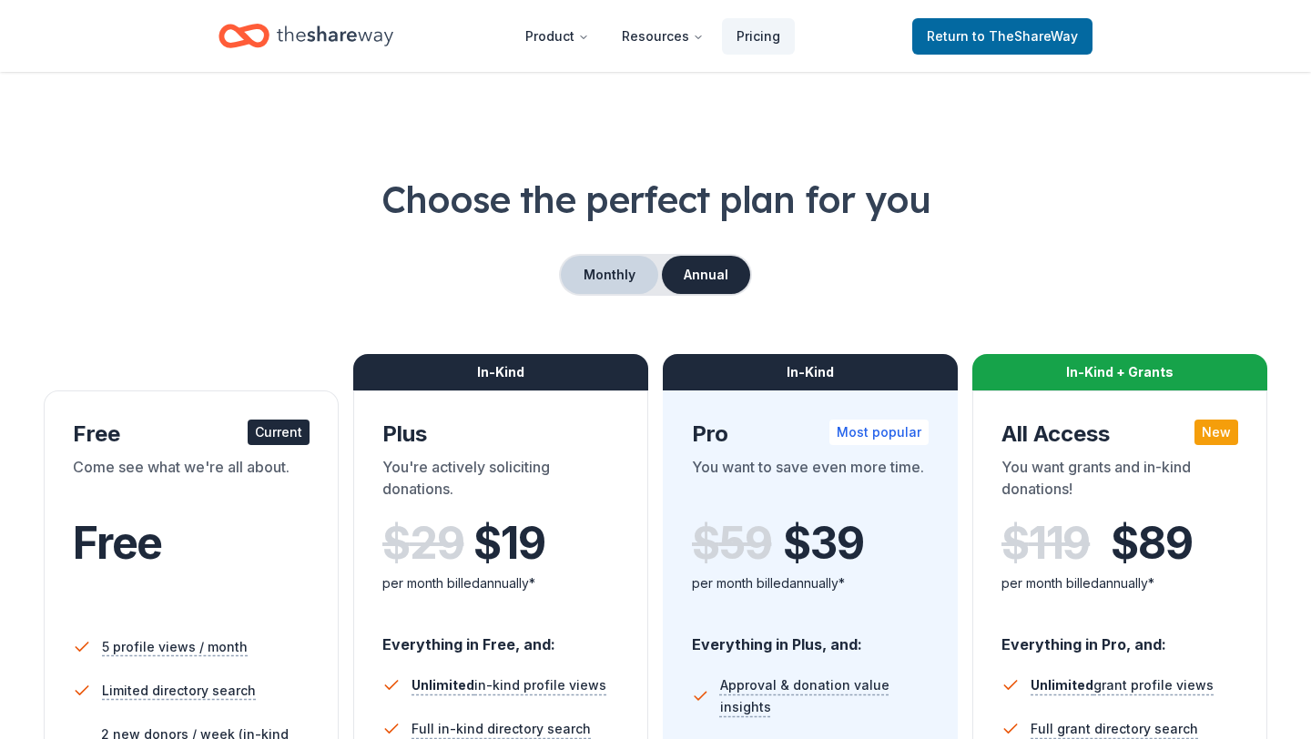
click at [612, 272] on button "Monthly" at bounding box center [609, 275] width 97 height 38
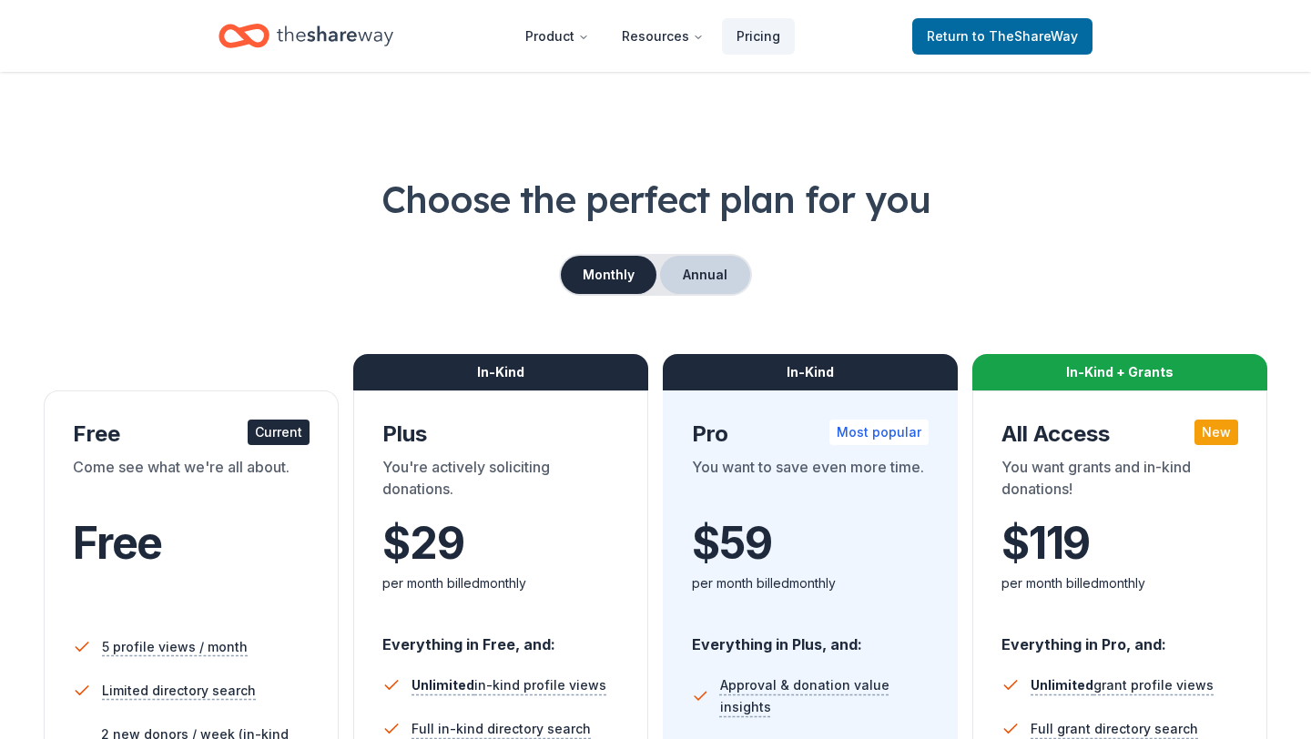
click at [697, 276] on button "Annual" at bounding box center [705, 275] width 90 height 38
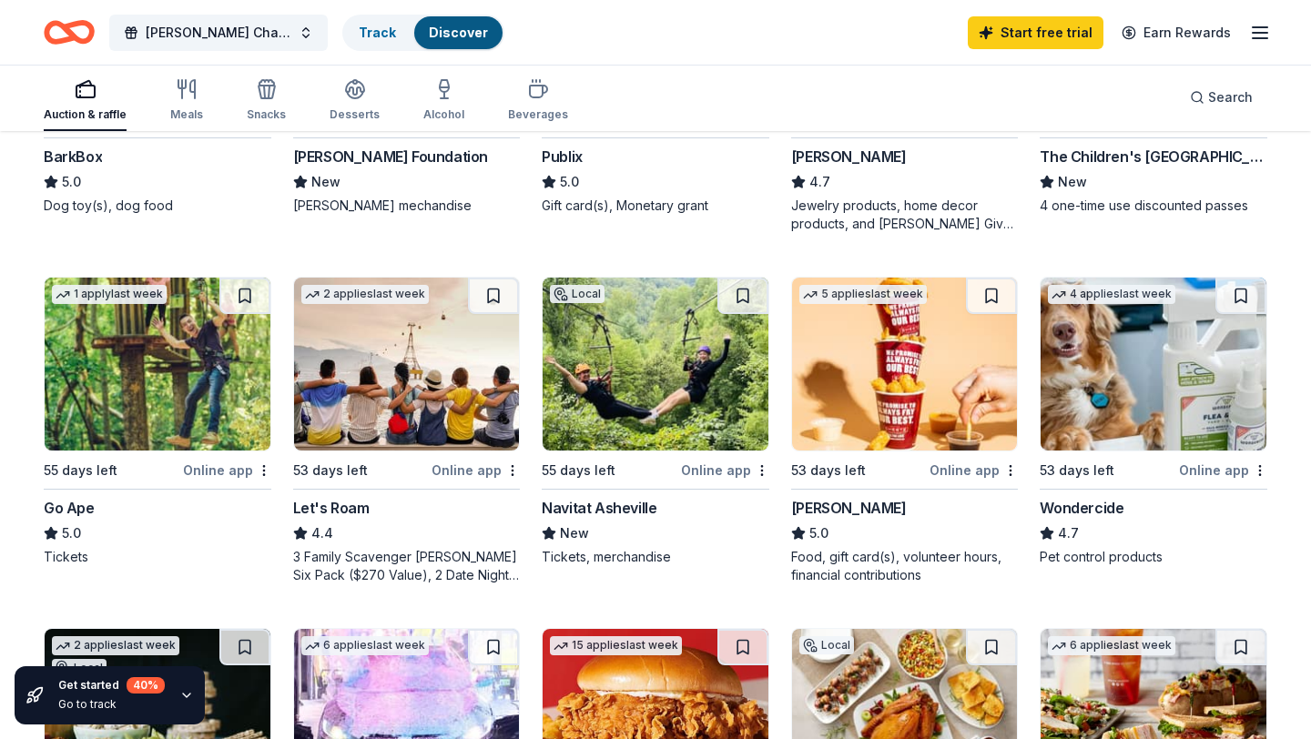
scroll to position [580, 0]
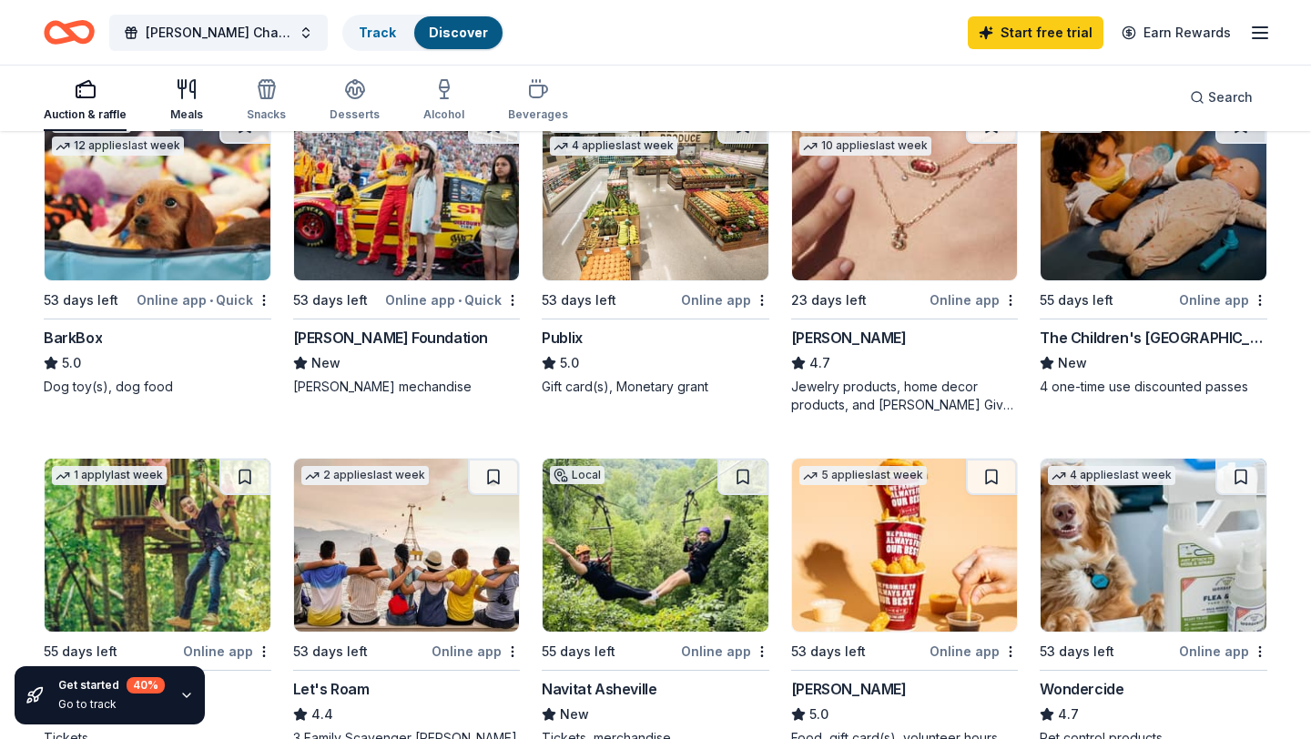
click at [184, 94] on icon "button" at bounding box center [187, 89] width 22 height 22
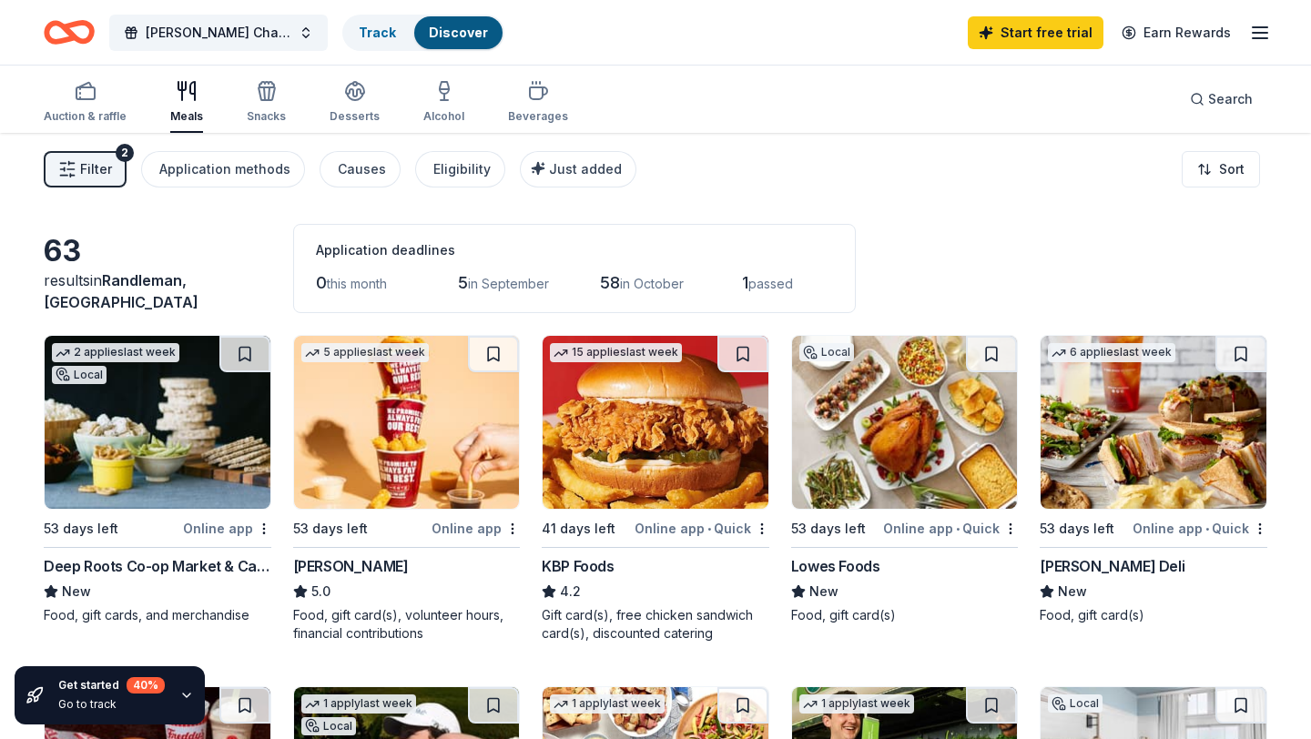
scroll to position [4, 0]
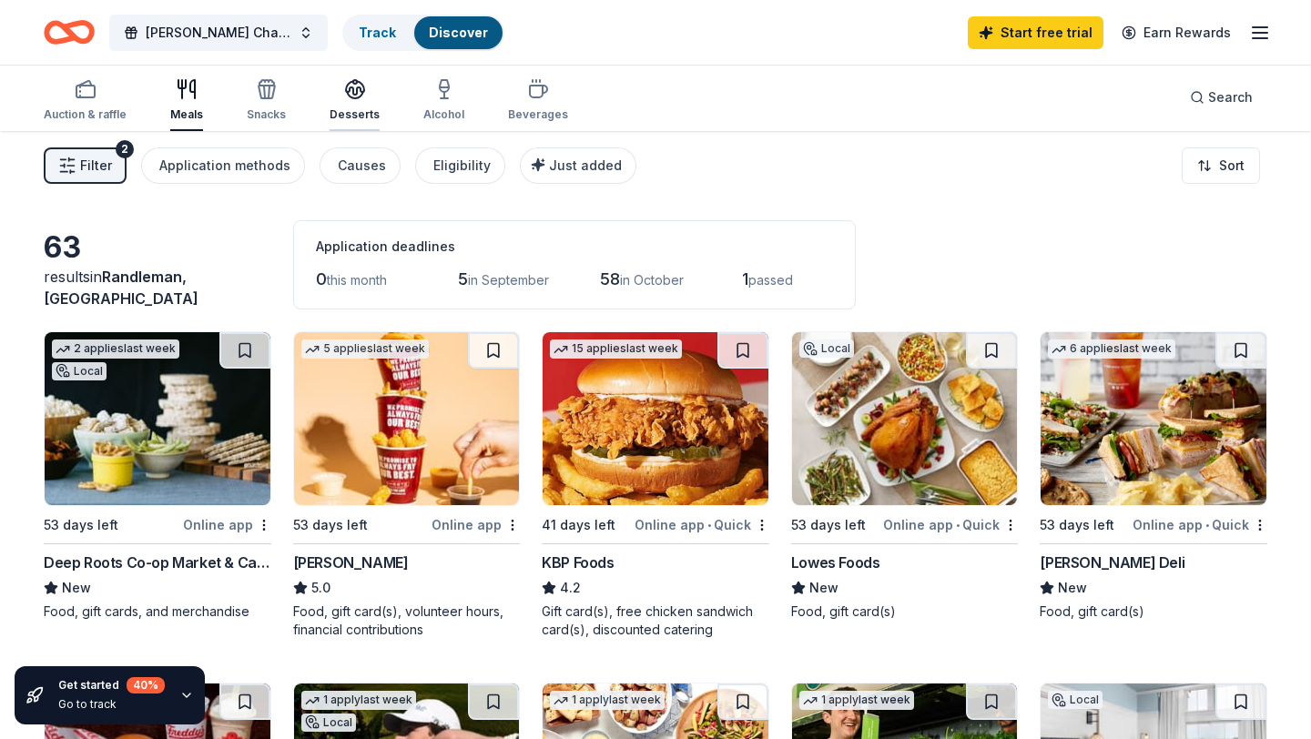
click at [348, 99] on icon "button" at bounding box center [355, 89] width 22 height 22
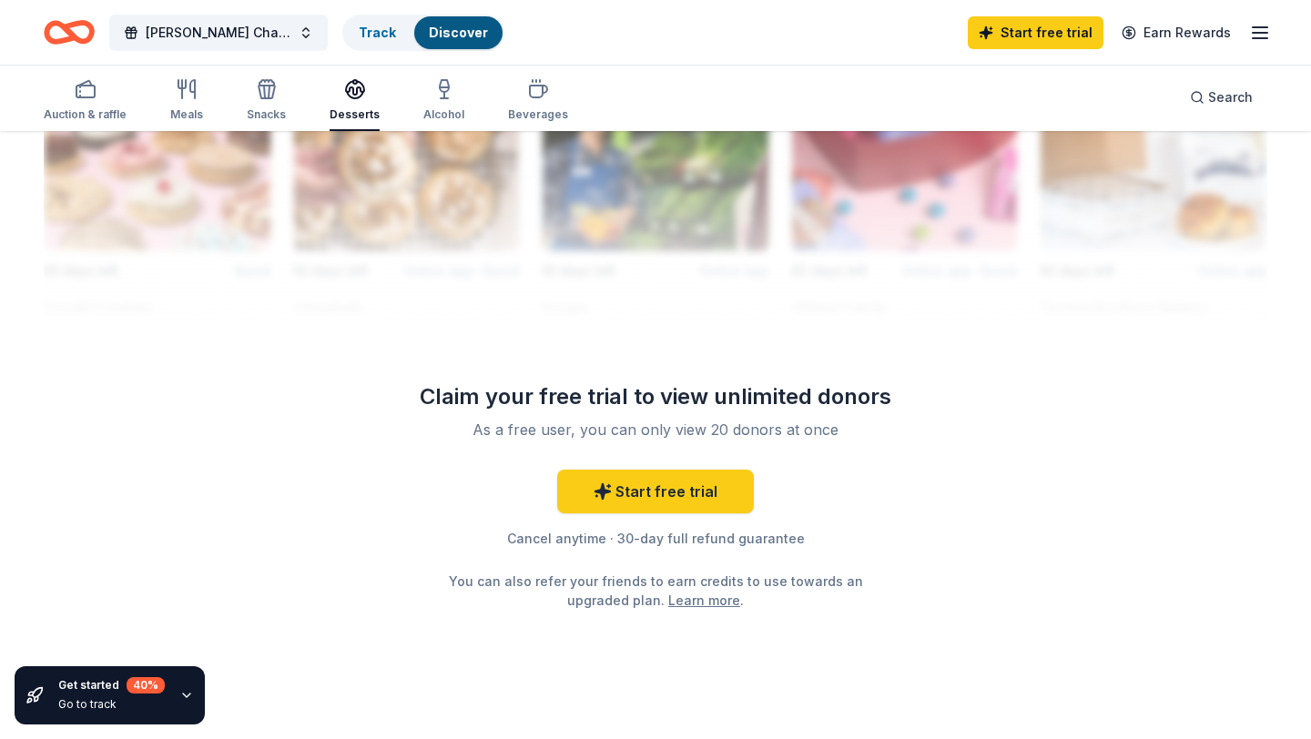
scroll to position [1731, 0]
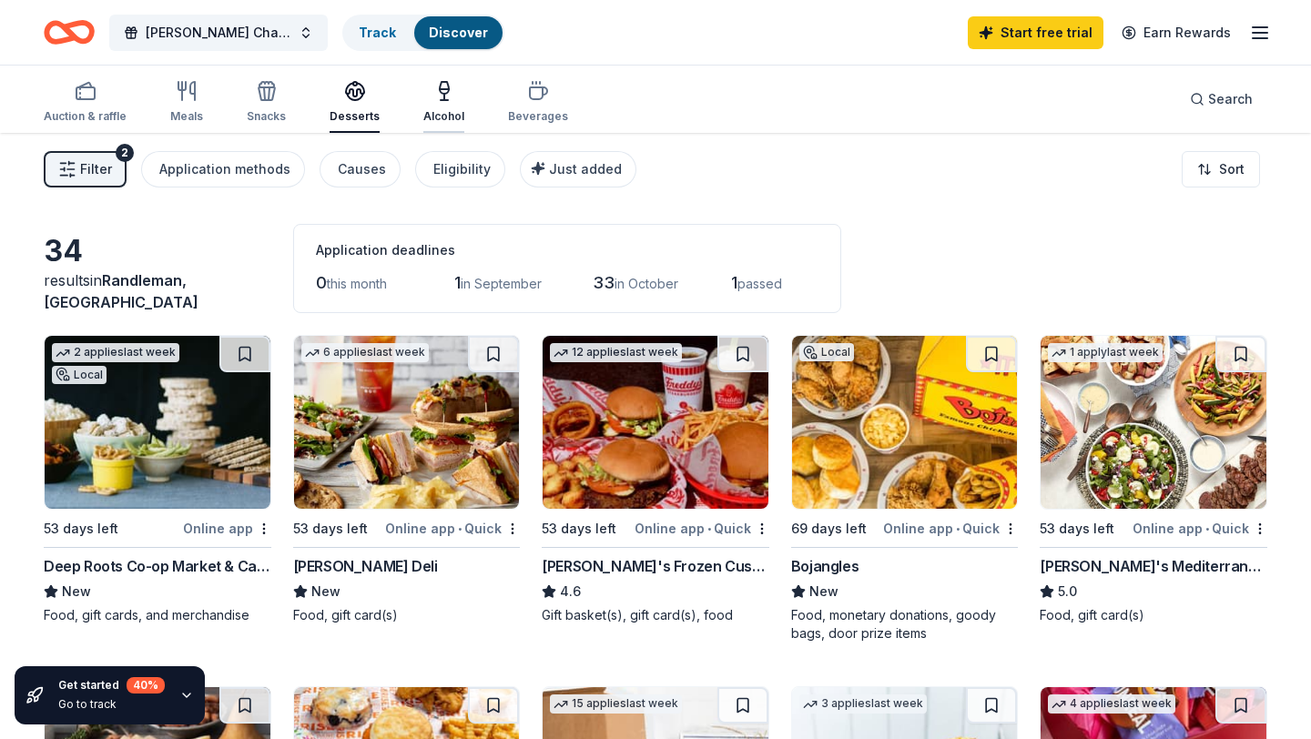
click at [441, 96] on icon "button" at bounding box center [444, 91] width 22 height 22
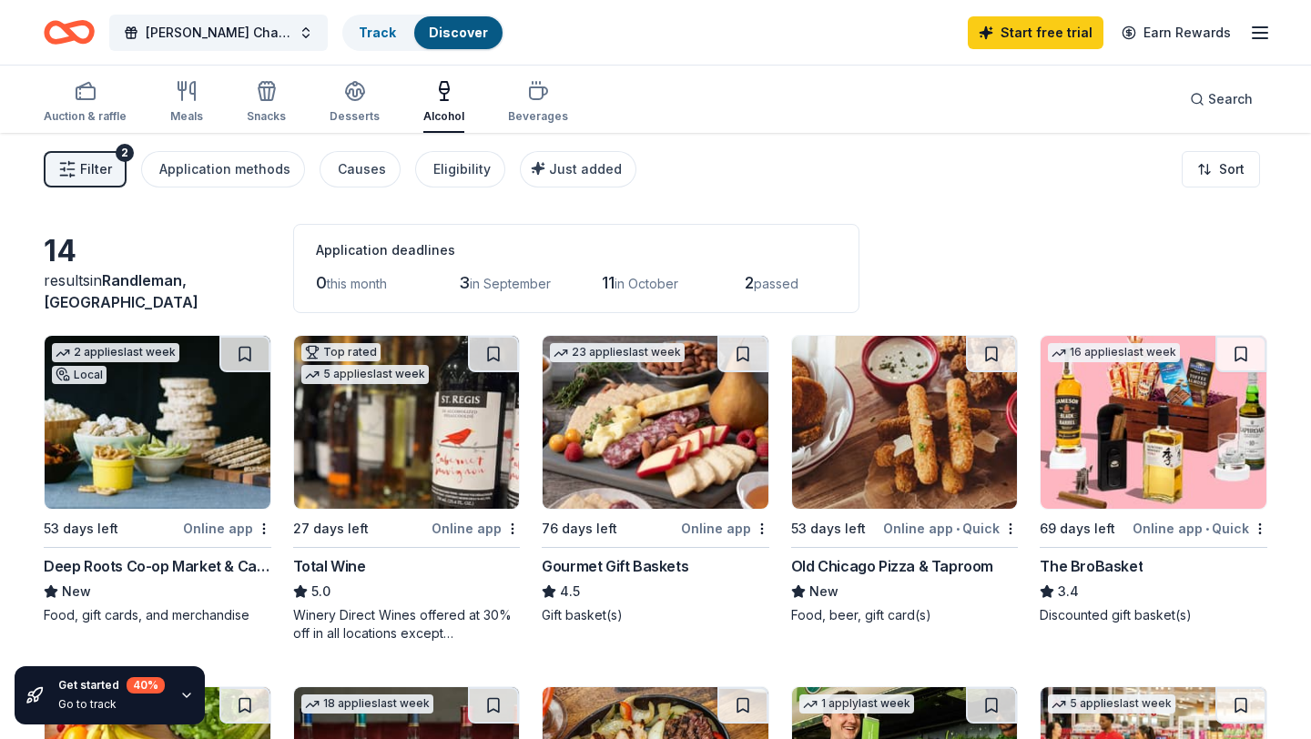
scroll to position [4, 0]
click at [198, 91] on div "button" at bounding box center [186, 91] width 33 height 22
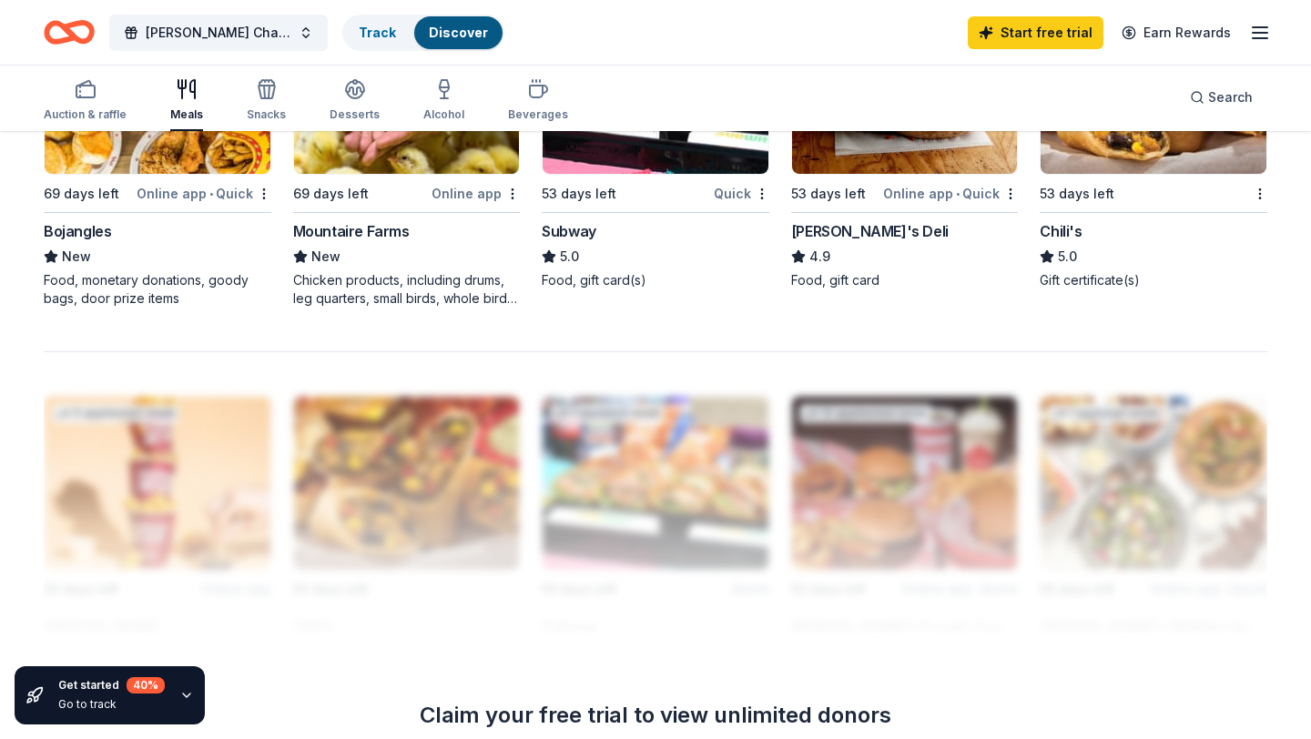
scroll to position [1731, 0]
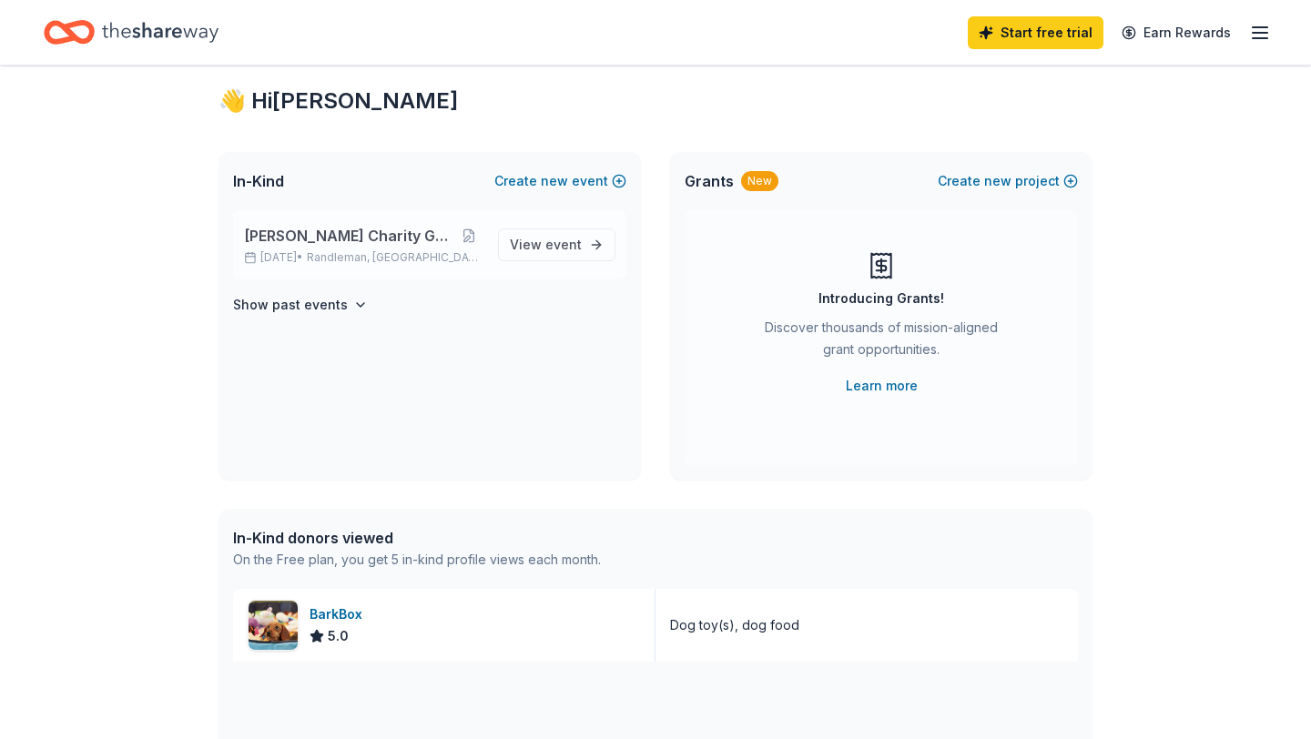
scroll to position [35, 0]
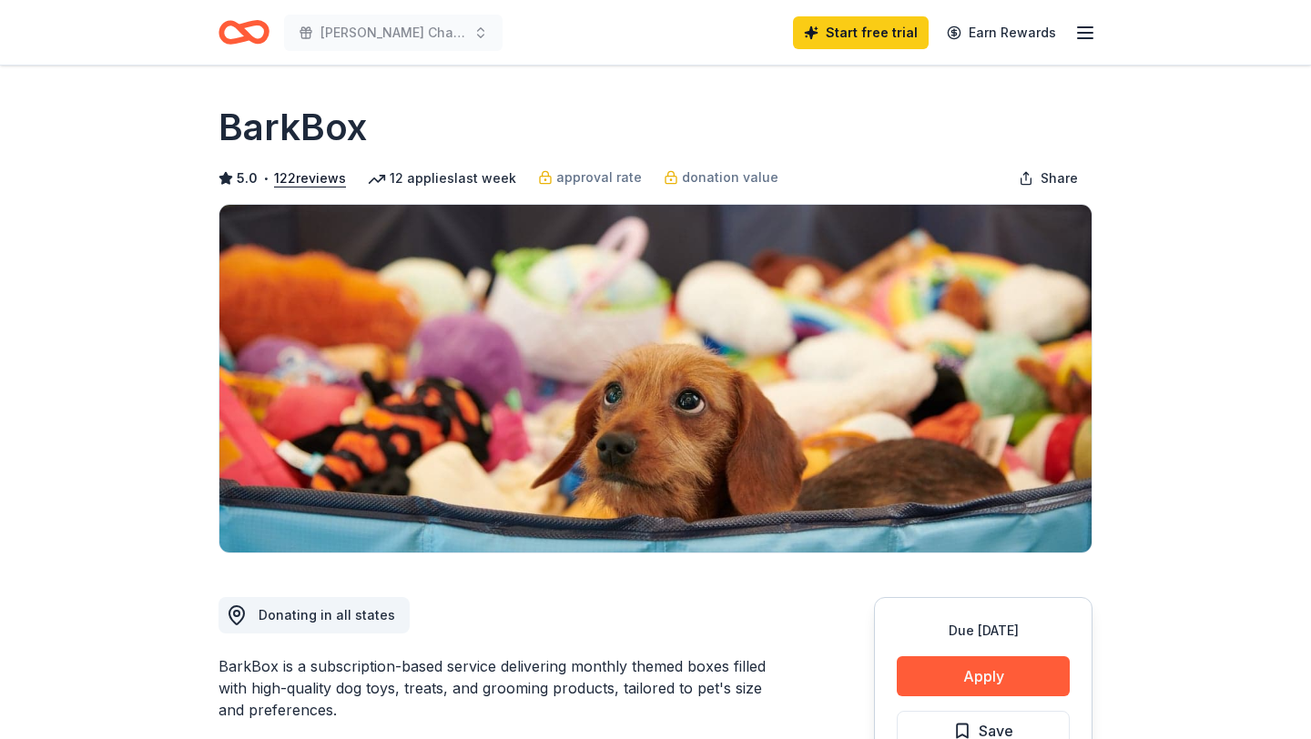
scroll to position [467, 0]
